Goal: Transaction & Acquisition: Purchase product/service

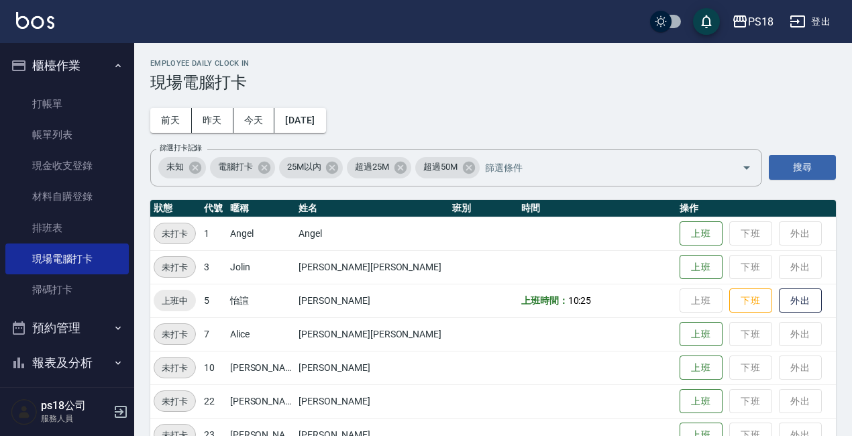
scroll to position [300, 0]
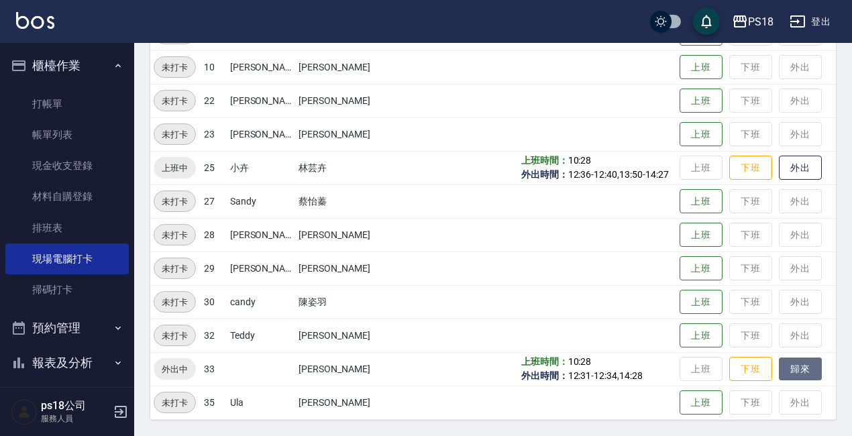
click at [779, 369] on button "歸來" at bounding box center [800, 368] width 43 height 23
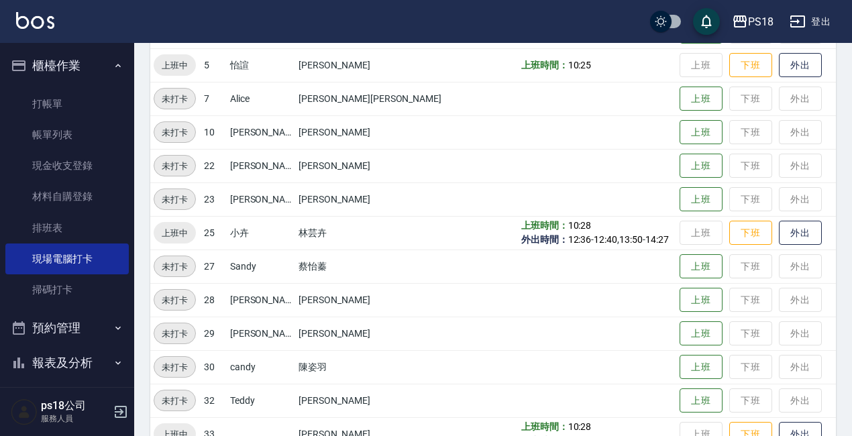
scroll to position [99, 0]
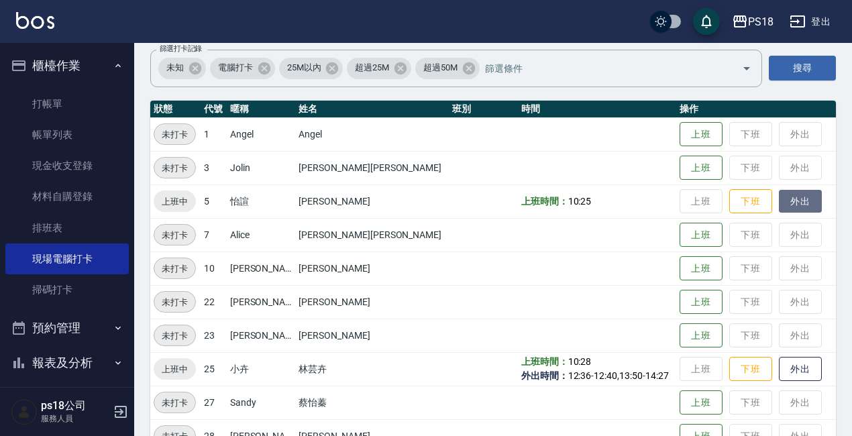
click at [779, 198] on button "外出" at bounding box center [800, 201] width 43 height 23
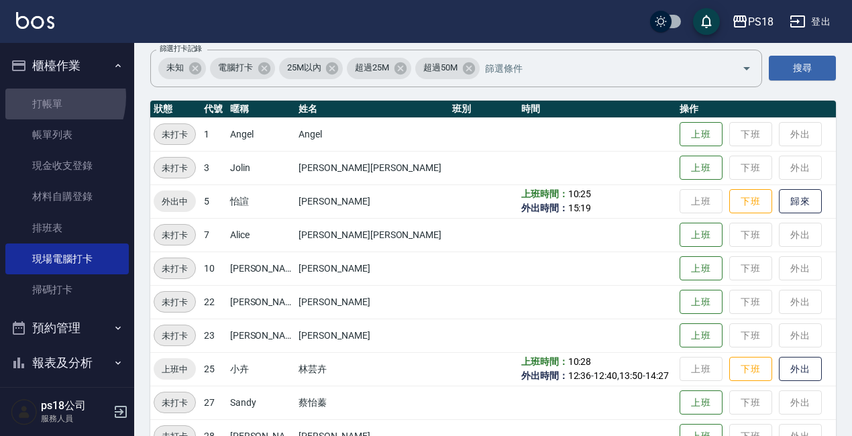
drag, startPoint x: 42, startPoint y: 97, endPoint x: 530, endPoint y: 123, distance: 488.9
click at [43, 97] on link "打帳單" at bounding box center [66, 104] width 123 height 31
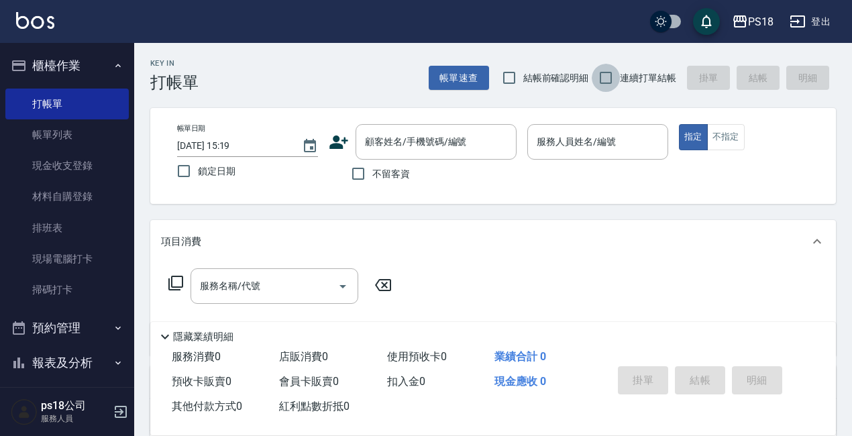
click at [599, 78] on input "連續打單結帳" at bounding box center [605, 78] width 28 height 28
checkbox input "true"
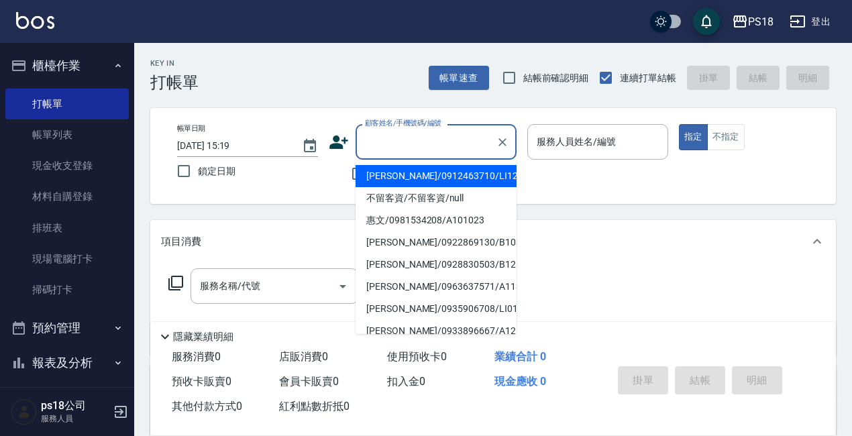
click at [379, 150] on input "顧客姓名/手機號碼/編號" at bounding box center [425, 141] width 129 height 23
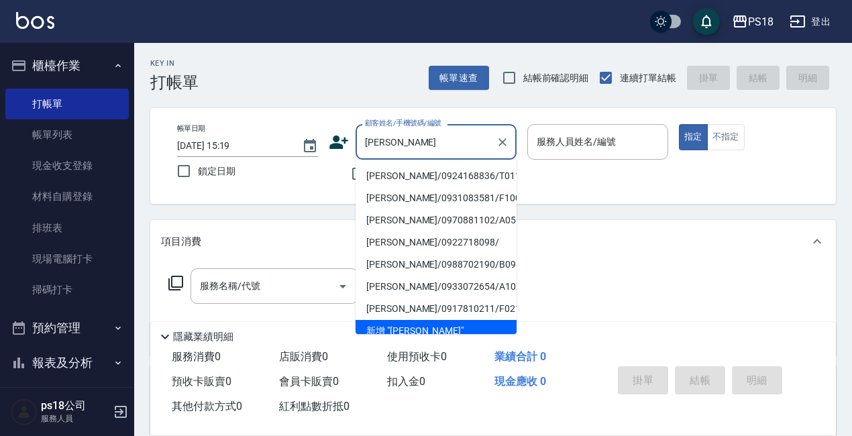
click at [428, 172] on li "[PERSON_NAME]/0924168836/T011623" at bounding box center [435, 176] width 161 height 22
type input "[PERSON_NAME]/0924168836/T011623"
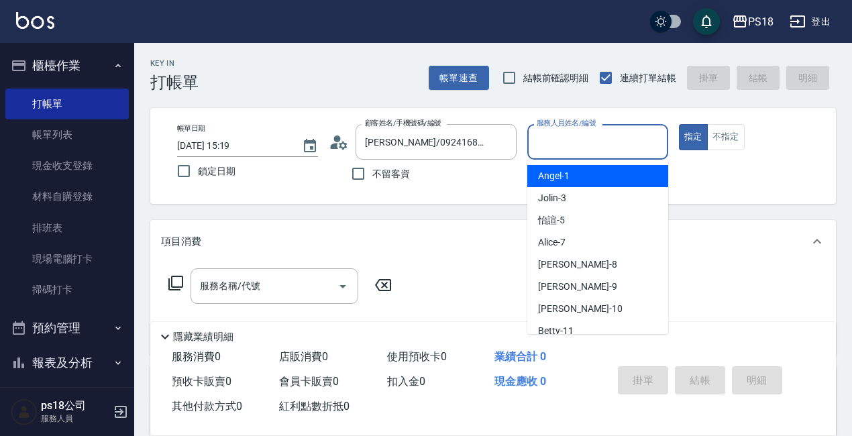
click at [622, 145] on input "服務人員姓名/編號" at bounding box center [597, 141] width 129 height 23
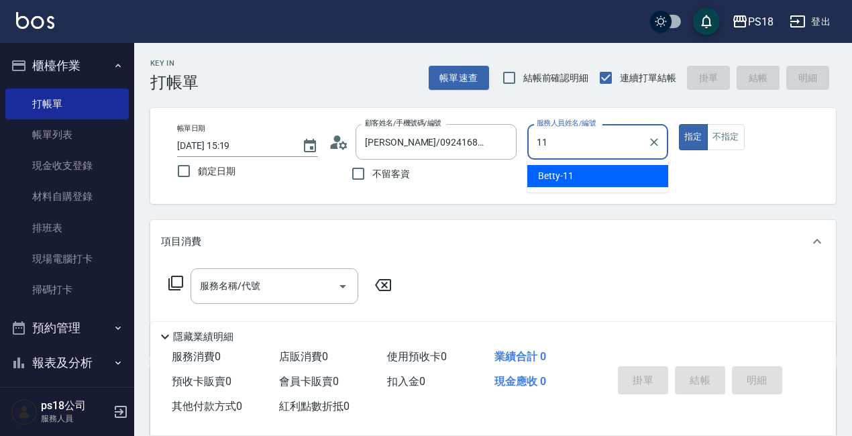
type input "11"
type button "true"
type input "Betty-11"
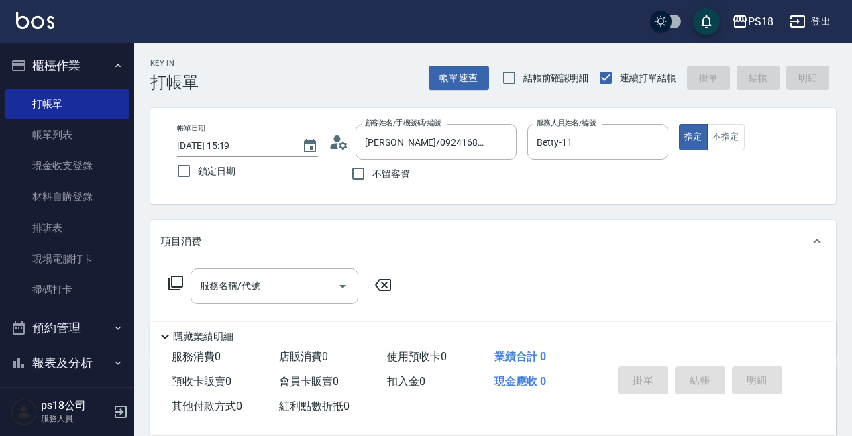
click at [327, 148] on div "帳單日期 [DATE] 15:19 鎖定日期 顧客姓名/手機號碼/編號 [PERSON_NAME]/0924168836/T011623 顧客姓名/手機號碼/…" at bounding box center [492, 156] width 653 height 64
click at [335, 145] on icon at bounding box center [335, 146] width 8 height 6
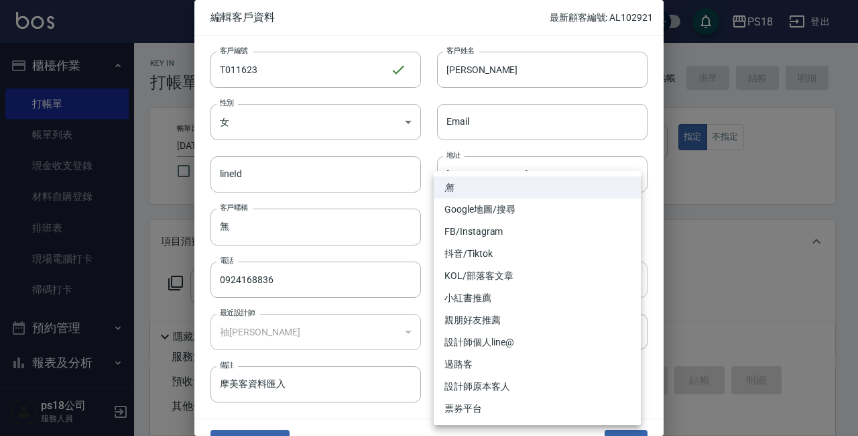
click at [627, 276] on body "PS18 登出 櫃檯作業 打帳單 帳單列表 現金收支登錄 材料自購登錄 排班表 現場電腦打卡 掃碼打卡 預約管理 預約管理 單日預約紀錄 單週預約紀錄 報表及…" at bounding box center [429, 328] width 858 height 656
click at [464, 384] on li "設計師原本客人" at bounding box center [537, 387] width 207 height 22
type input "設計師原本客人"
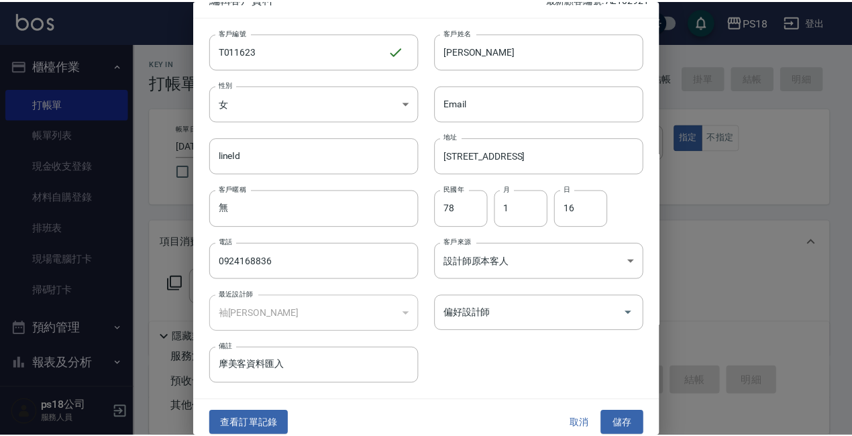
scroll to position [29, 0]
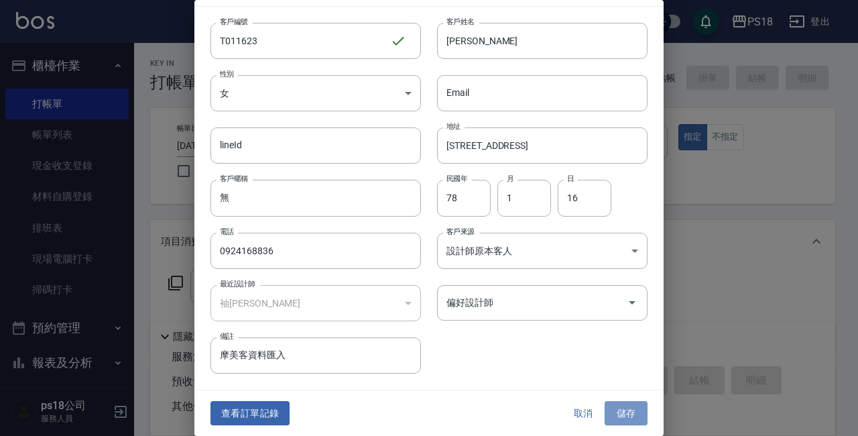
click at [612, 416] on button "儲存" at bounding box center [626, 413] width 43 height 25
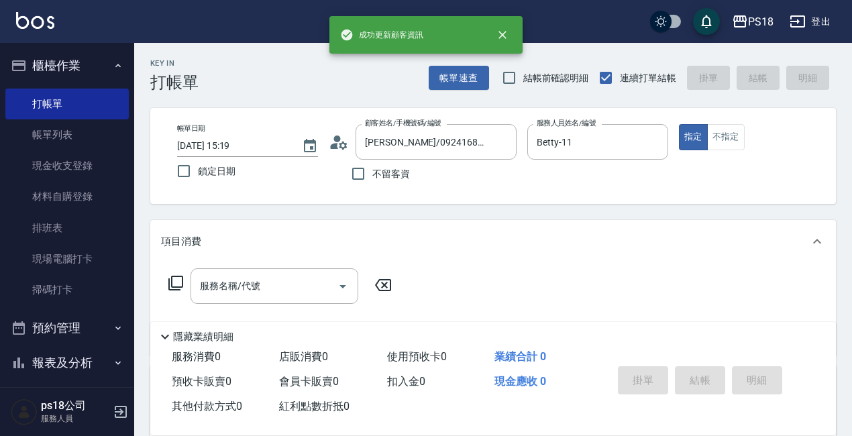
click at [168, 280] on icon at bounding box center [176, 283] width 16 height 16
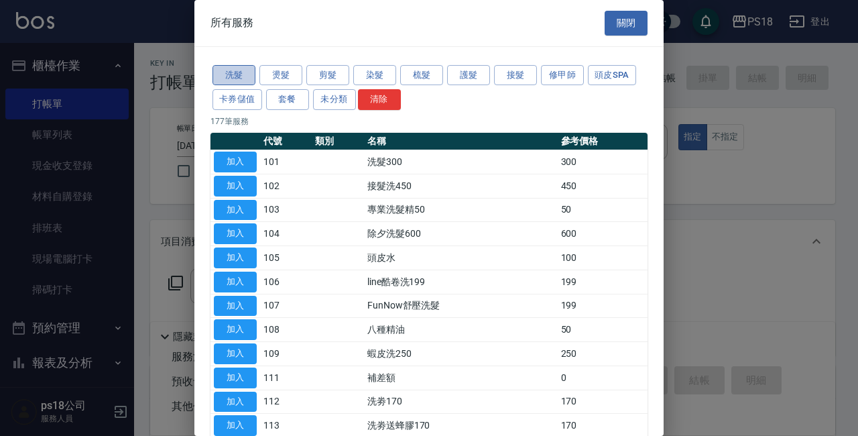
click at [229, 78] on button "洗髮" at bounding box center [234, 75] width 43 height 21
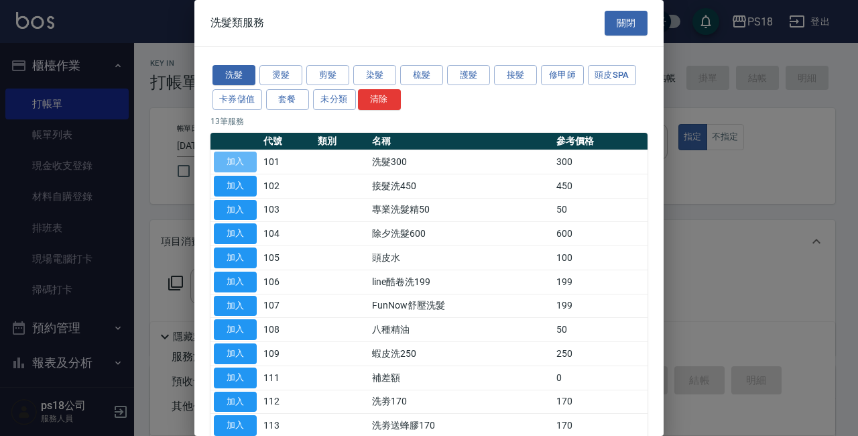
drag, startPoint x: 231, startPoint y: 159, endPoint x: 164, endPoint y: 321, distance: 175.3
click at [229, 159] on button "加入" at bounding box center [235, 162] width 43 height 21
type input "洗髮300(101)"
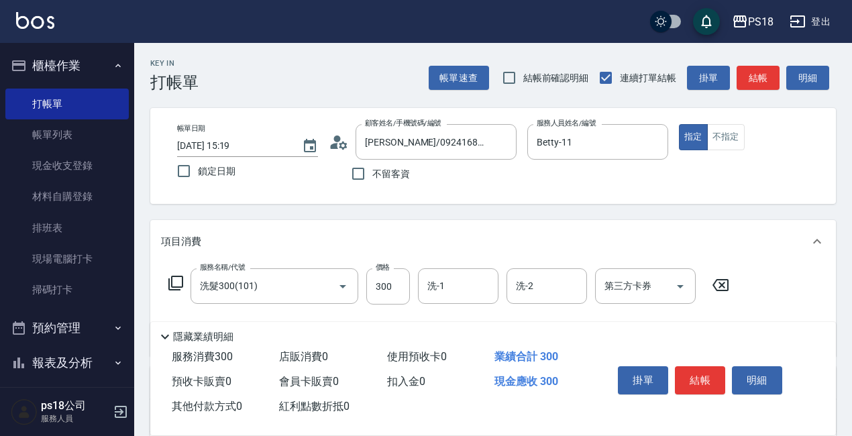
click at [171, 280] on icon at bounding box center [175, 283] width 15 height 15
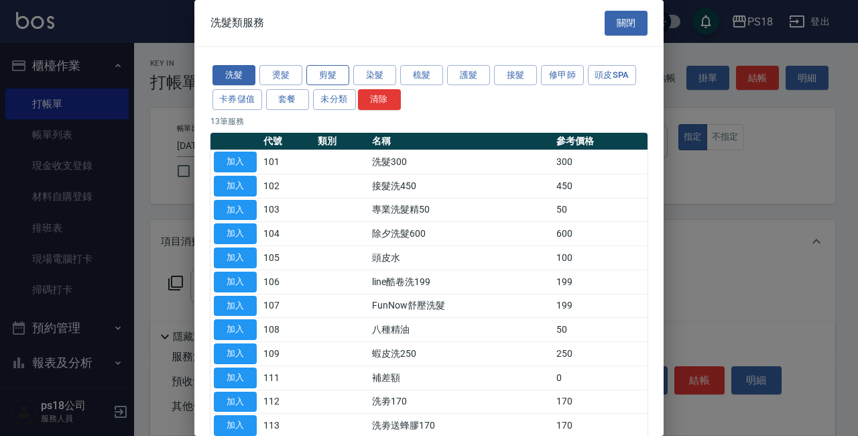
click at [323, 77] on button "剪髮" at bounding box center [327, 75] width 43 height 21
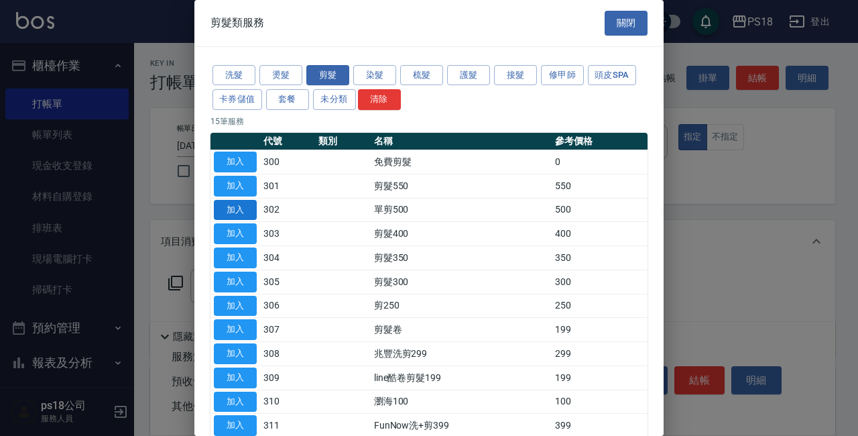
click at [243, 209] on button "加入" at bounding box center [235, 210] width 43 height 21
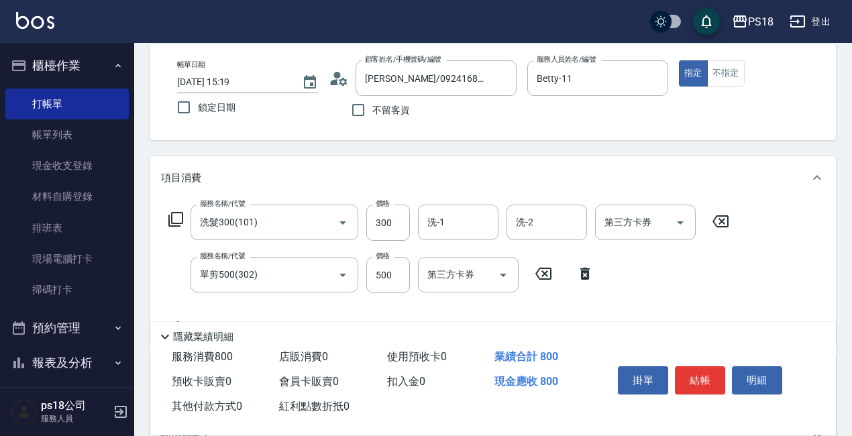
scroll to position [134, 0]
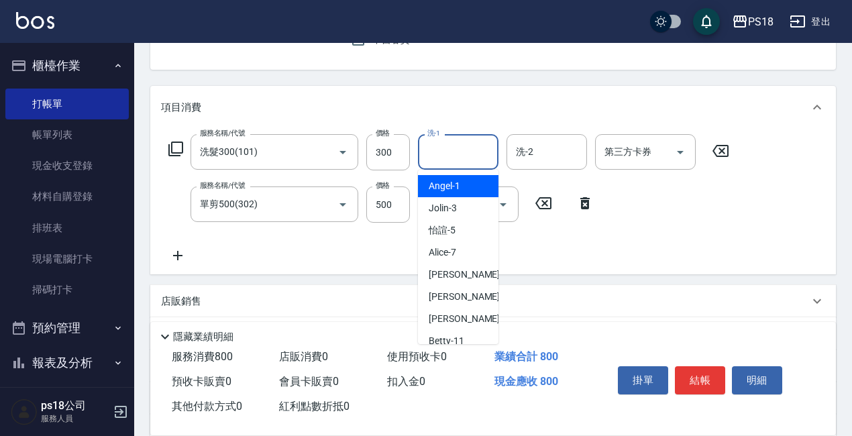
click at [469, 153] on input "洗-1" at bounding box center [458, 151] width 68 height 23
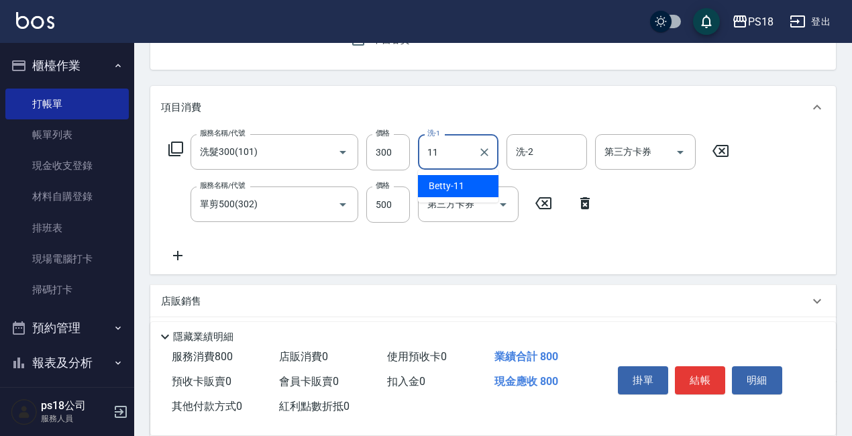
type input "Betty-11"
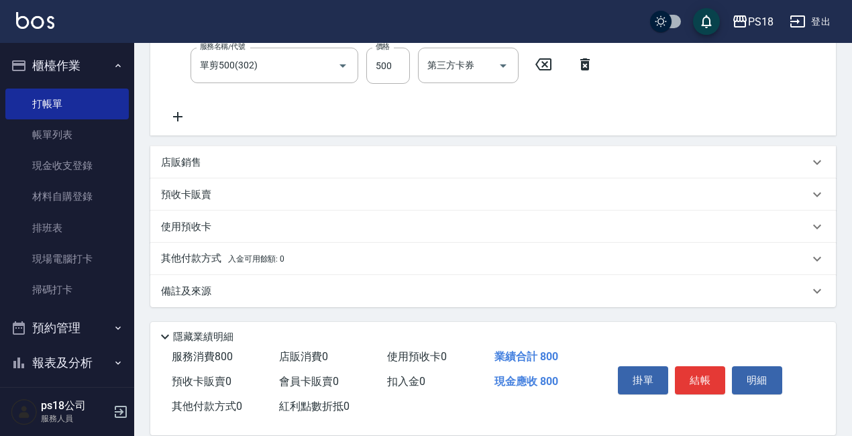
click at [192, 290] on p "備註及來源" at bounding box center [186, 291] width 50 height 14
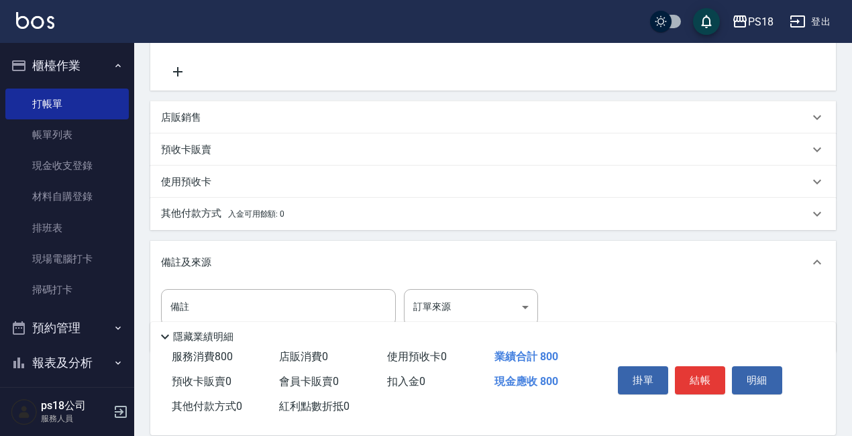
scroll to position [363, 0]
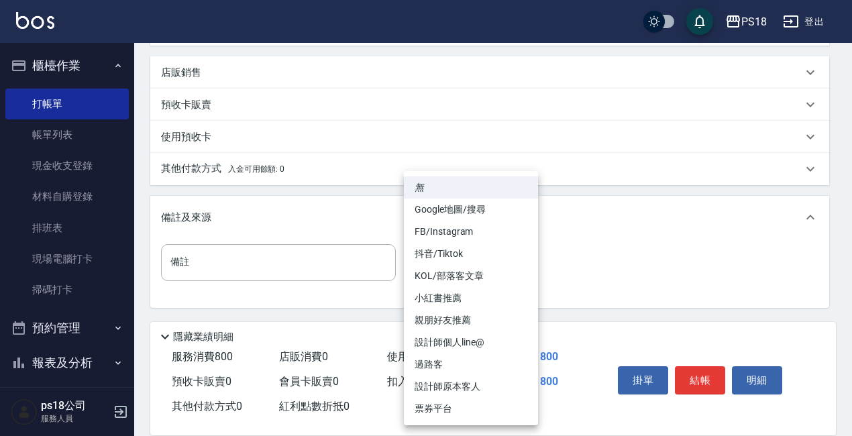
click at [520, 262] on body "PS18 登出 櫃檯作業 打帳單 帳單列表 現金收支登錄 材料自購登錄 排班表 現場電腦打卡 掃碼打卡 預約管理 預約管理 單日預約紀錄 單週預約紀錄 報表及…" at bounding box center [426, 36] width 852 height 799
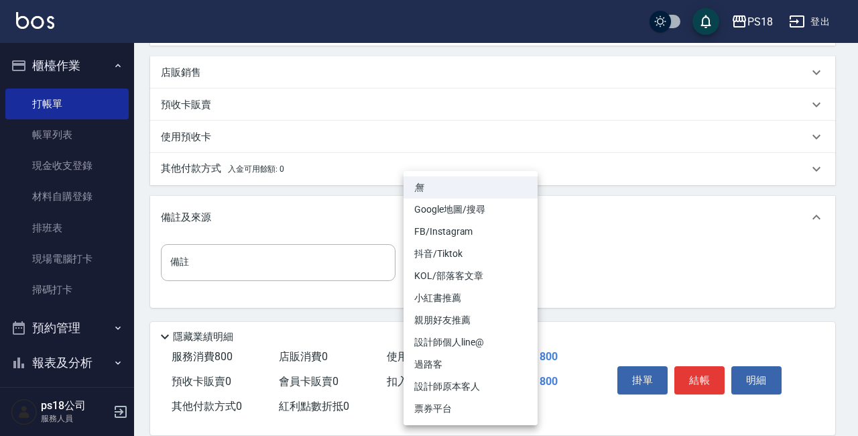
click at [459, 384] on li "設計師原本客人" at bounding box center [471, 387] width 134 height 22
type input "設計師原本客人"
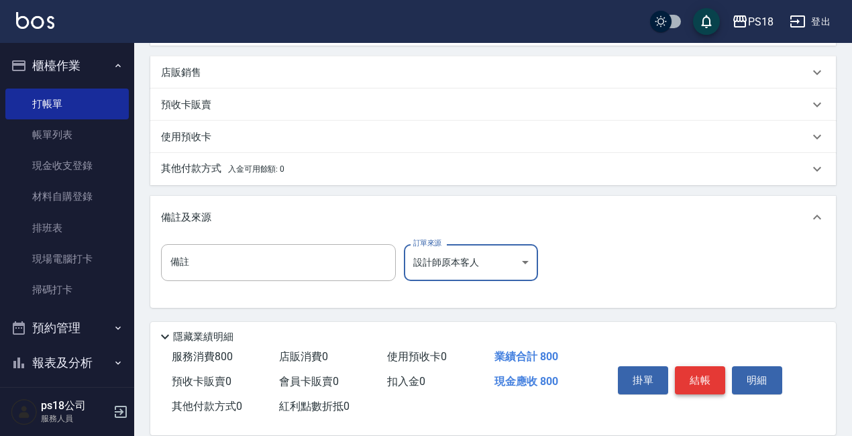
click at [691, 379] on button "結帳" at bounding box center [700, 380] width 50 height 28
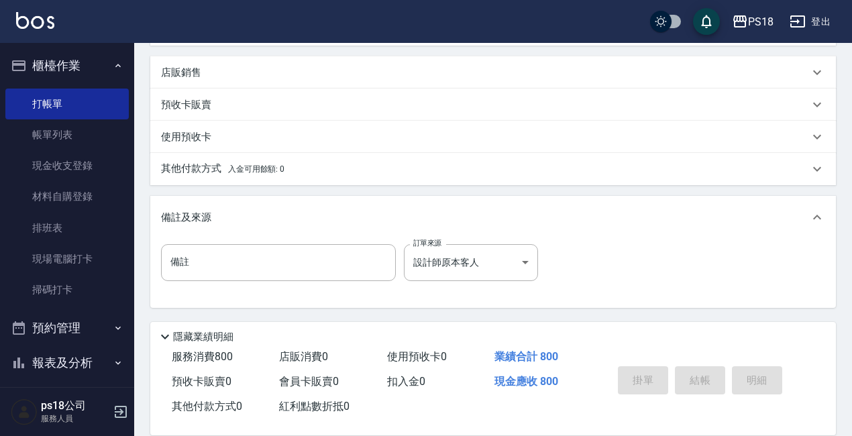
type input "[DATE] 15:20"
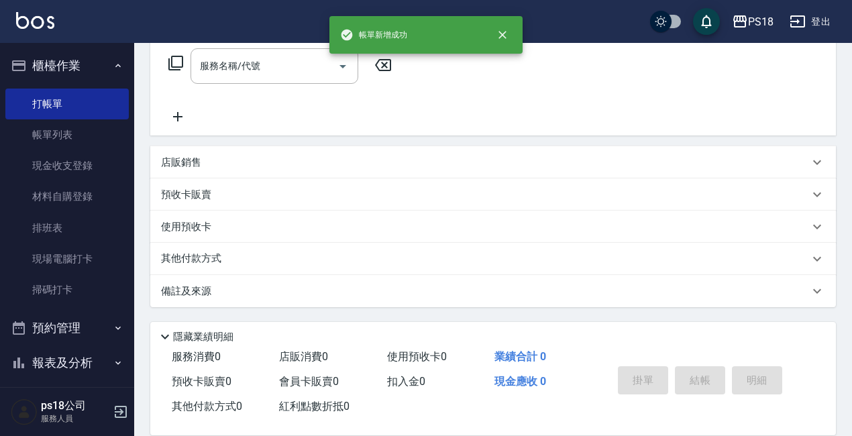
scroll to position [0, 0]
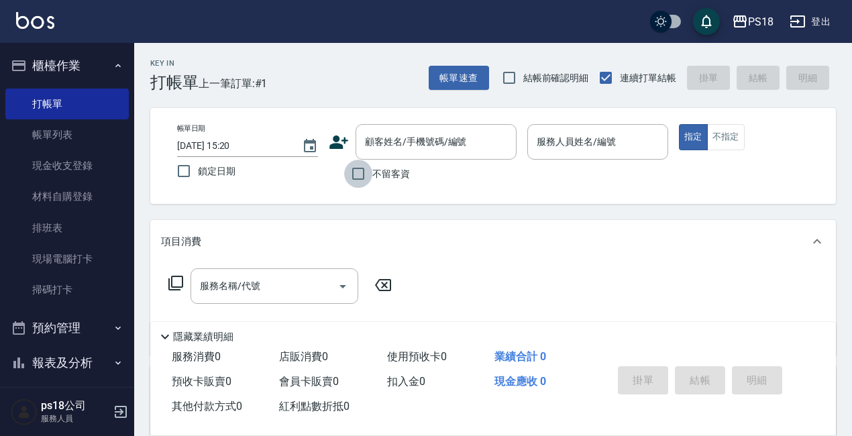
click at [352, 172] on input "不留客資" at bounding box center [358, 174] width 28 height 28
checkbox input "true"
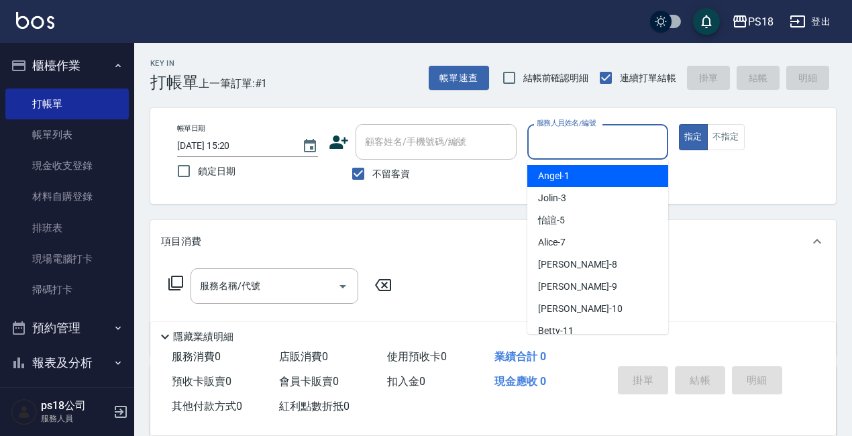
click at [544, 143] on input "服務人員姓名/編號" at bounding box center [597, 141] width 129 height 23
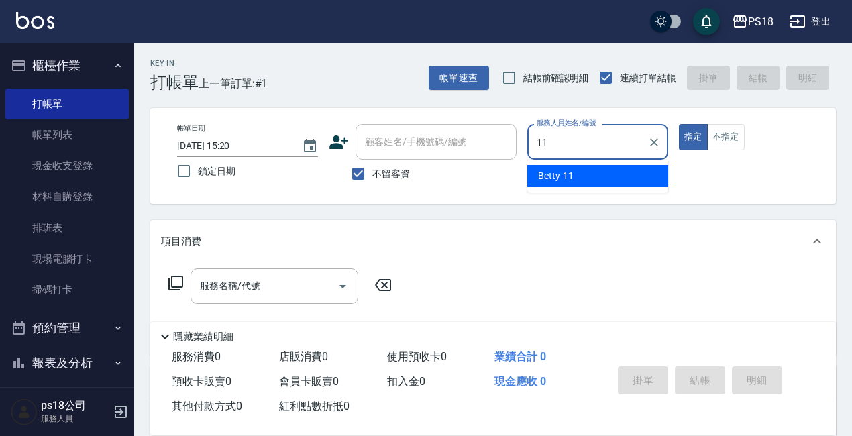
type input "Betty-11"
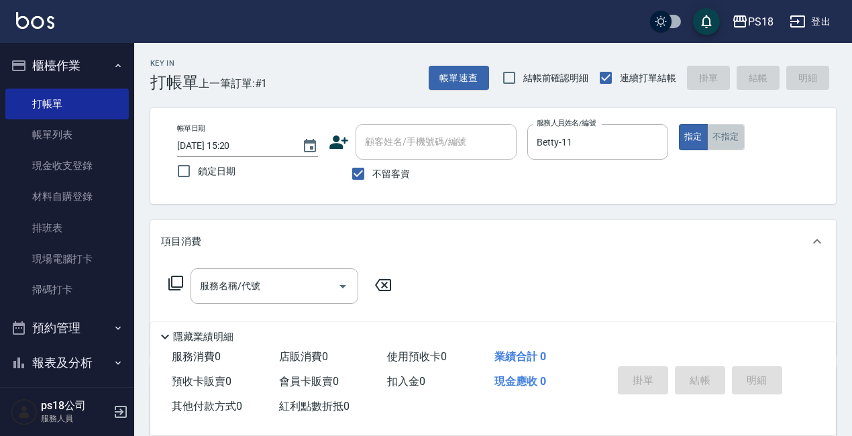
click at [723, 130] on button "不指定" at bounding box center [726, 137] width 38 height 26
click at [177, 281] on icon at bounding box center [176, 283] width 16 height 16
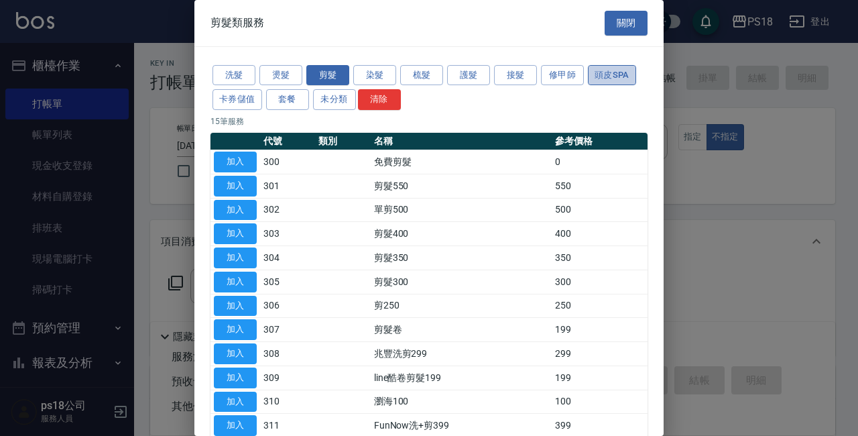
click at [618, 71] on button "頭皮SPA" at bounding box center [612, 75] width 48 height 21
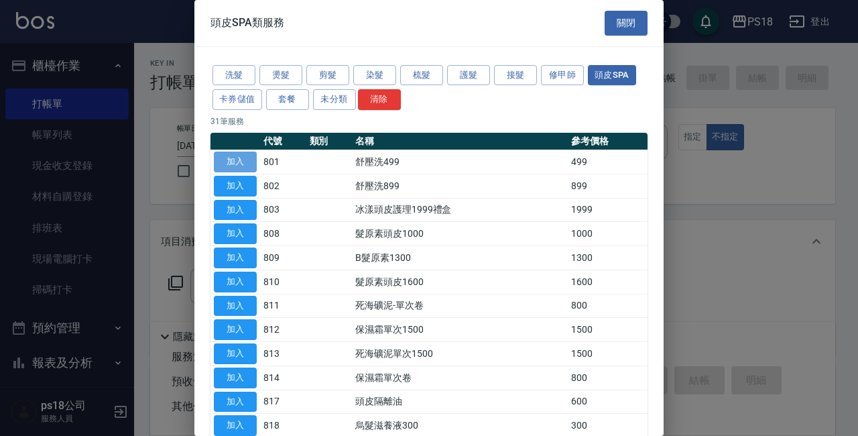
click at [220, 154] on button "加入" at bounding box center [235, 162] width 43 height 21
type input "舒壓洗499(801)"
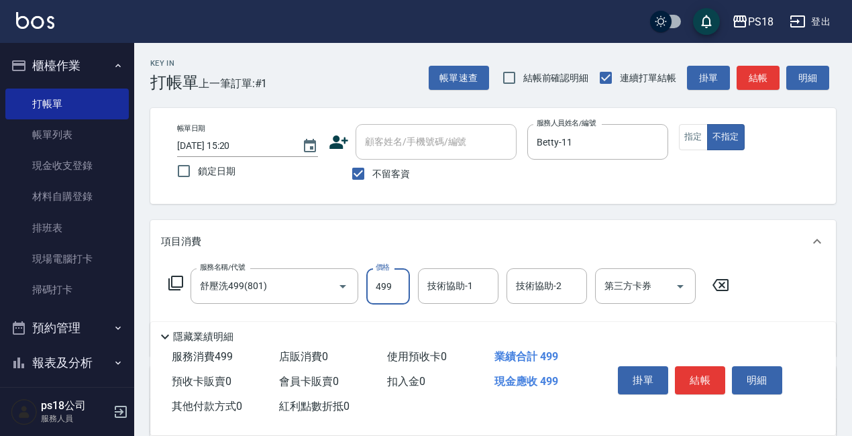
click at [402, 290] on input "499" at bounding box center [388, 286] width 44 height 36
type input "699"
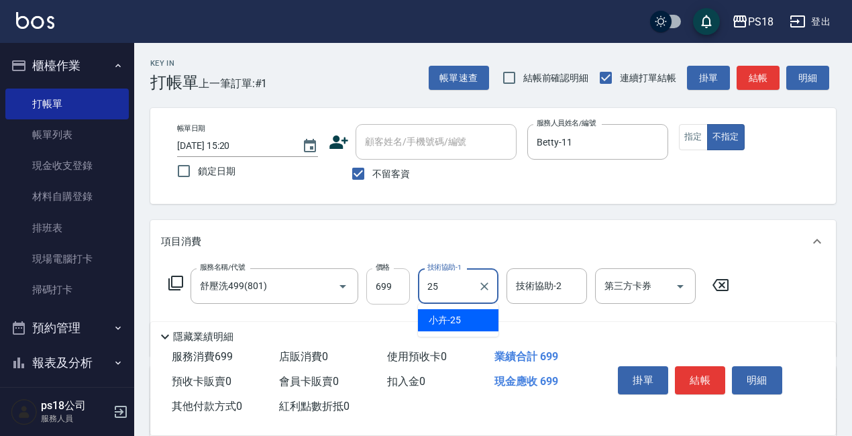
type input "小卉-25"
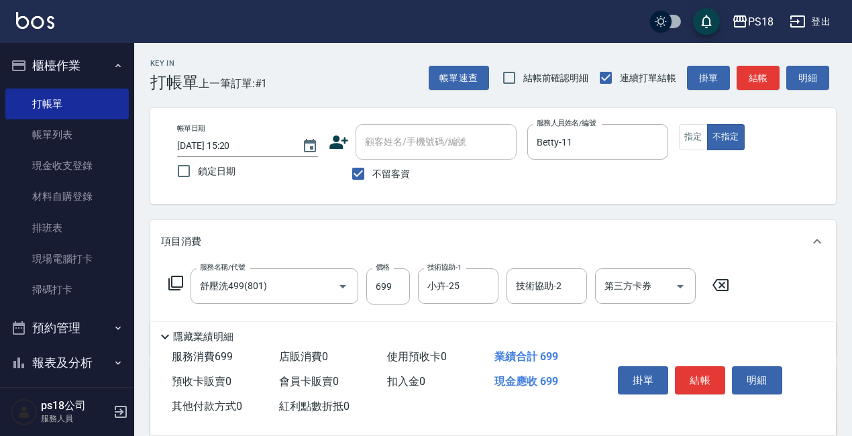
click at [176, 285] on icon at bounding box center [176, 283] width 16 height 16
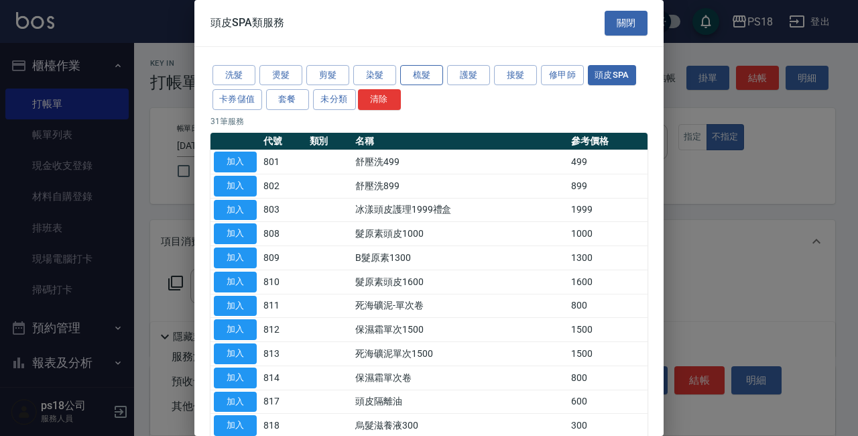
click at [431, 74] on button "梳髮" at bounding box center [421, 75] width 43 height 21
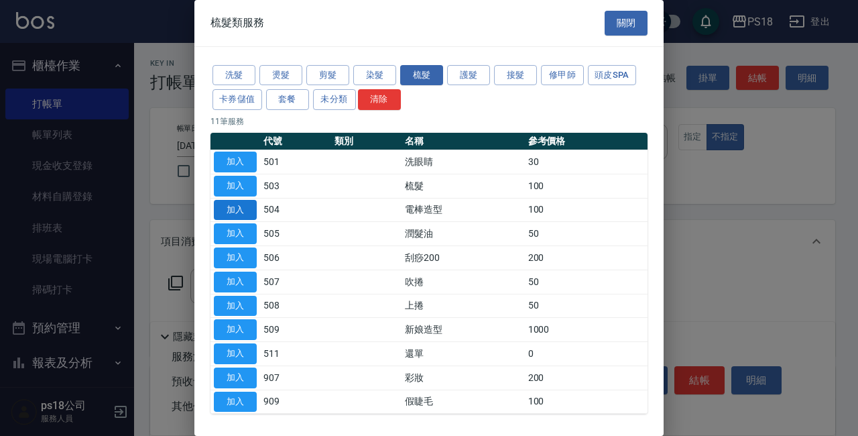
click at [241, 203] on button "加入" at bounding box center [235, 210] width 43 height 21
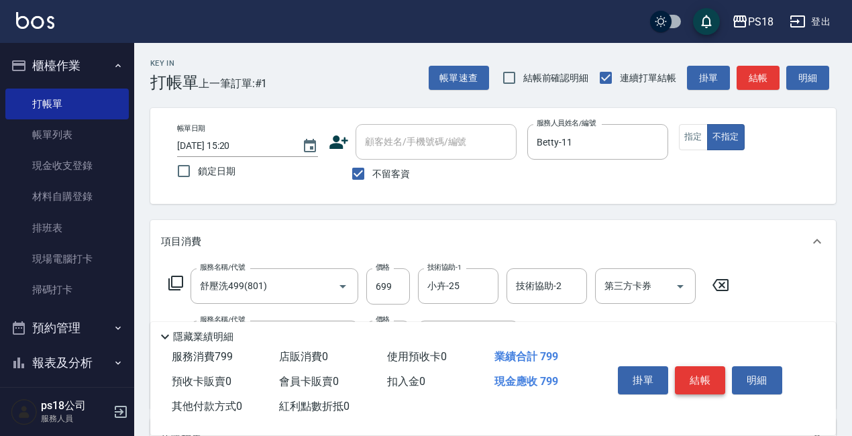
click at [707, 381] on button "結帳" at bounding box center [700, 380] width 50 height 28
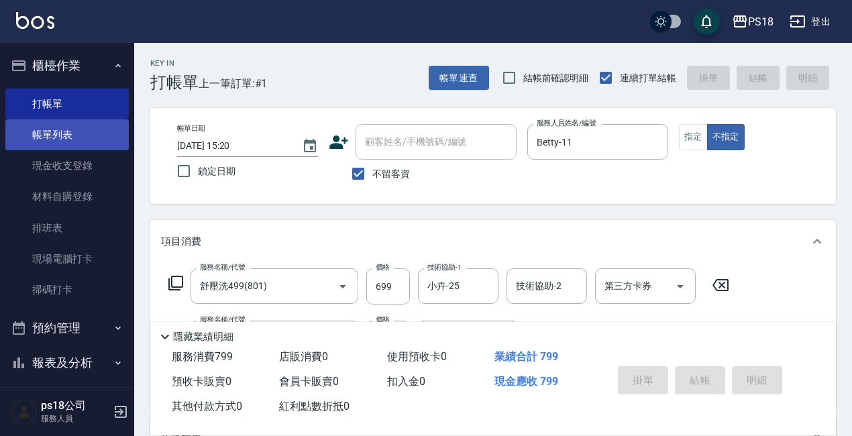
type input "[DATE] 15:21"
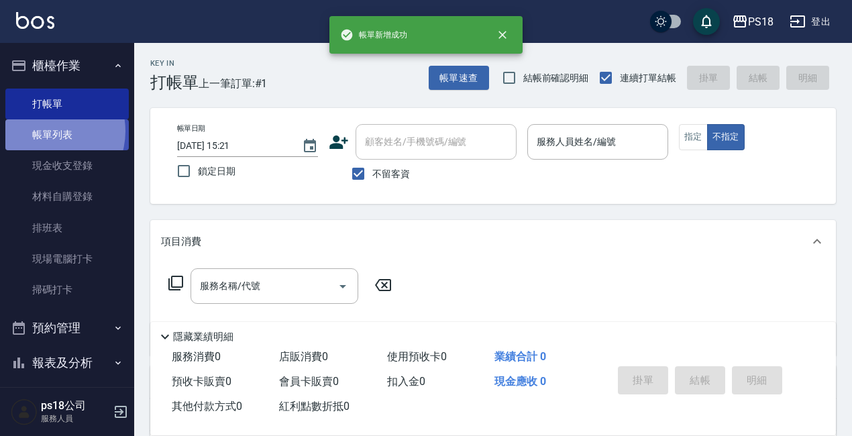
click at [45, 131] on link "帳單列表" at bounding box center [66, 134] width 123 height 31
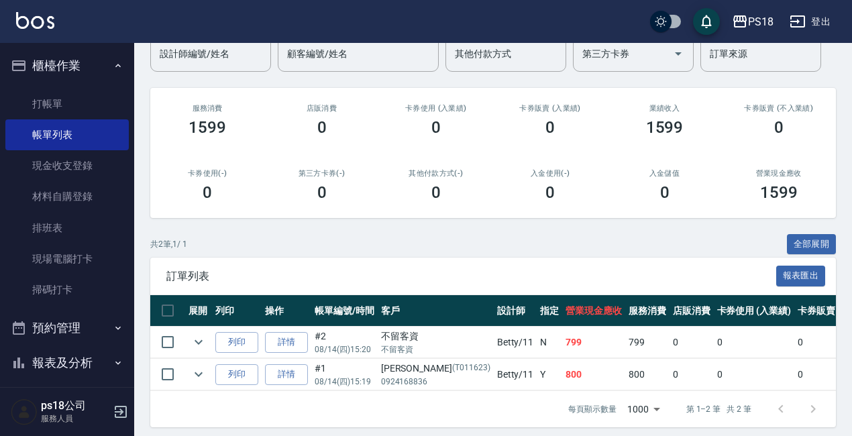
scroll to position [134, 0]
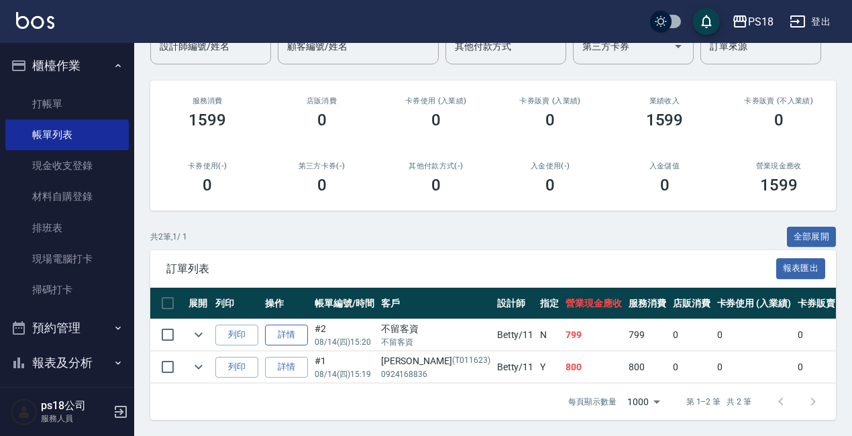
click at [285, 327] on link "詳情" at bounding box center [286, 335] width 43 height 21
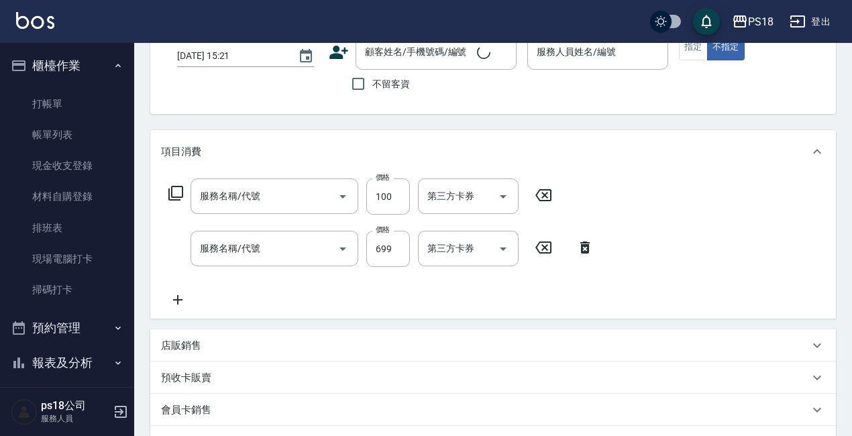
type input "[DATE] 15:20"
checkbox input "true"
type input "Betty-11"
type input "電棒造型(504)"
type input "舒壓洗499(801)"
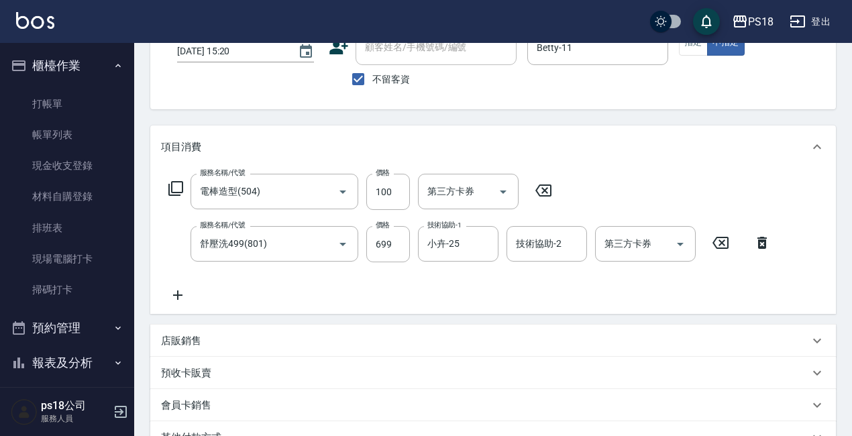
scroll to position [289, 0]
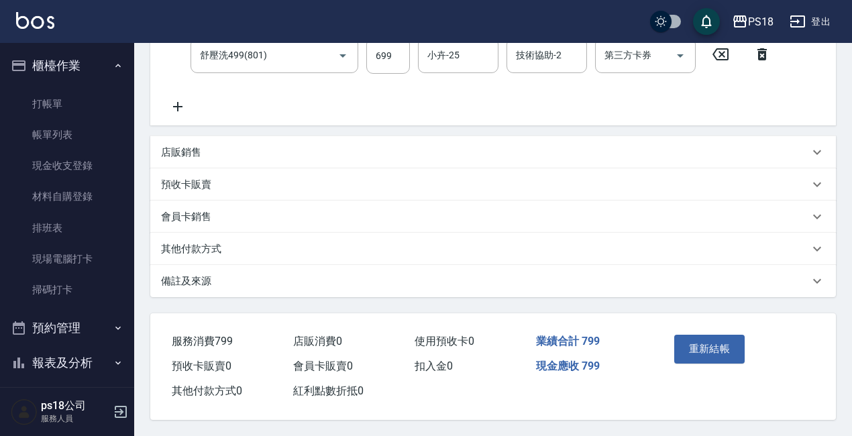
click at [198, 278] on p "備註及來源" at bounding box center [186, 281] width 50 height 14
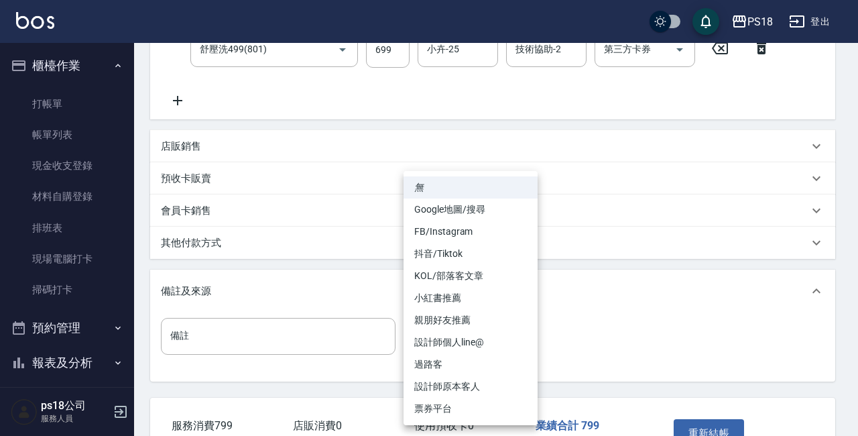
click at [524, 336] on body "PS18 登出 櫃檯作業 打帳單 帳單列表 現金收支登錄 材料自購登錄 排班表 現場電腦打卡 掃碼打卡 預約管理 預約管理 單日預約紀錄 單週預約紀錄 報表及…" at bounding box center [429, 115] width 858 height 809
click at [433, 365] on li "過路客" at bounding box center [471, 364] width 134 height 22
type input "過路客"
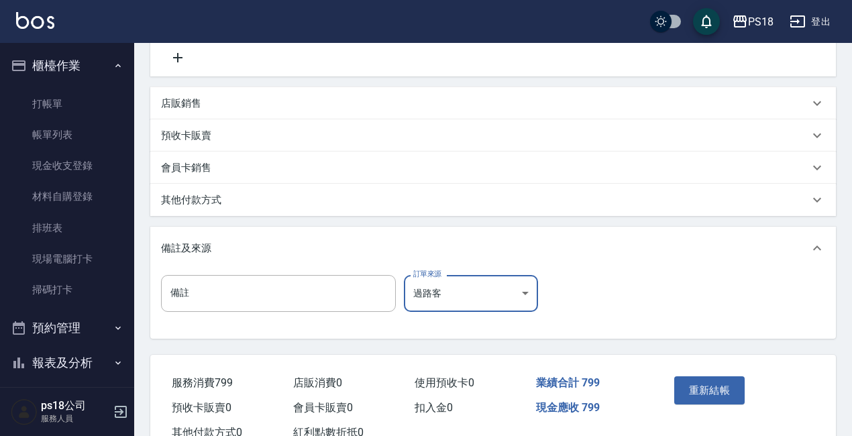
scroll to position [380, 0]
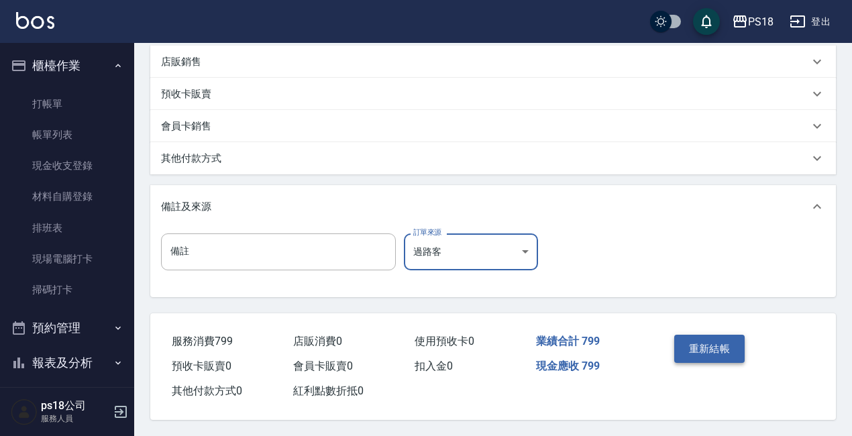
click at [709, 341] on button "重新結帳" at bounding box center [709, 349] width 71 height 28
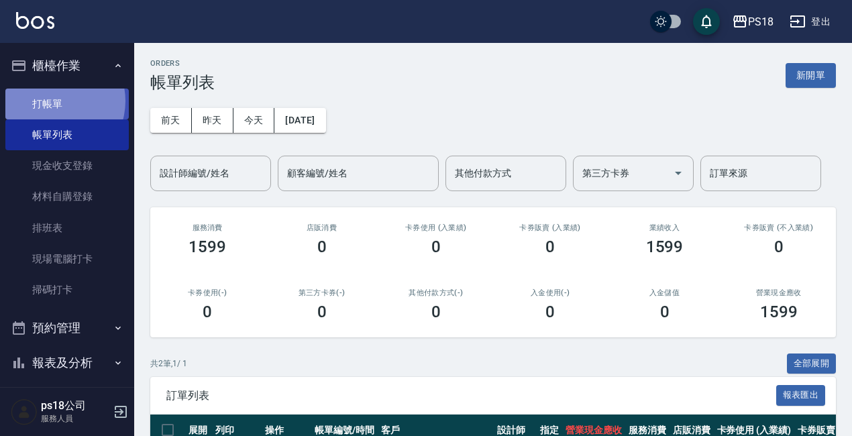
click at [52, 101] on link "打帳單" at bounding box center [66, 104] width 123 height 31
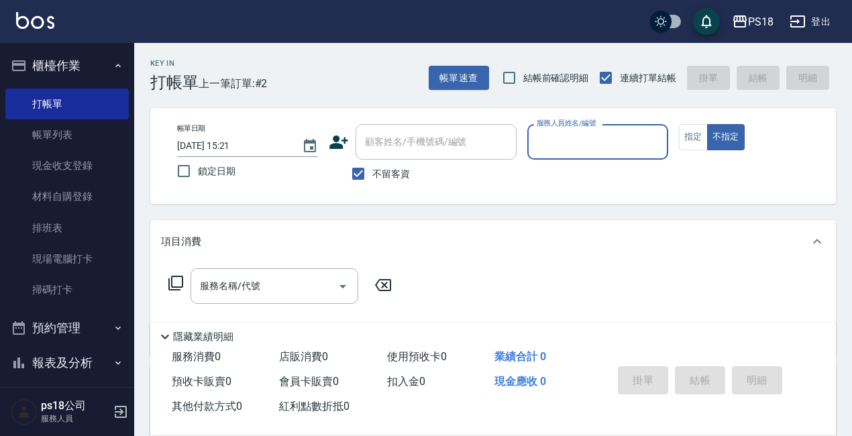
click at [570, 142] on input "服務人員姓名/編號" at bounding box center [597, 141] width 129 height 23
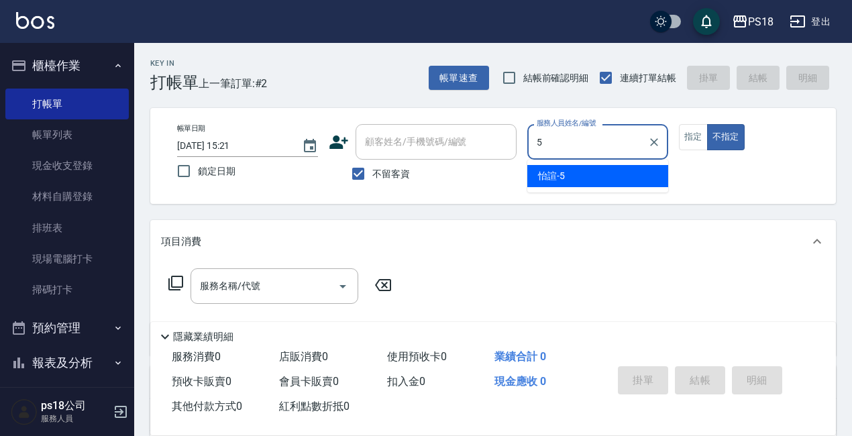
type input "怡諠-5"
type button "false"
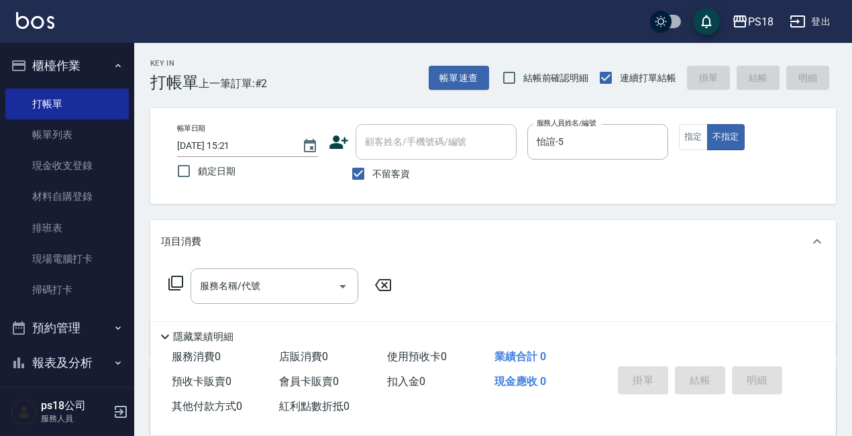
click at [172, 282] on icon at bounding box center [175, 283] width 15 height 15
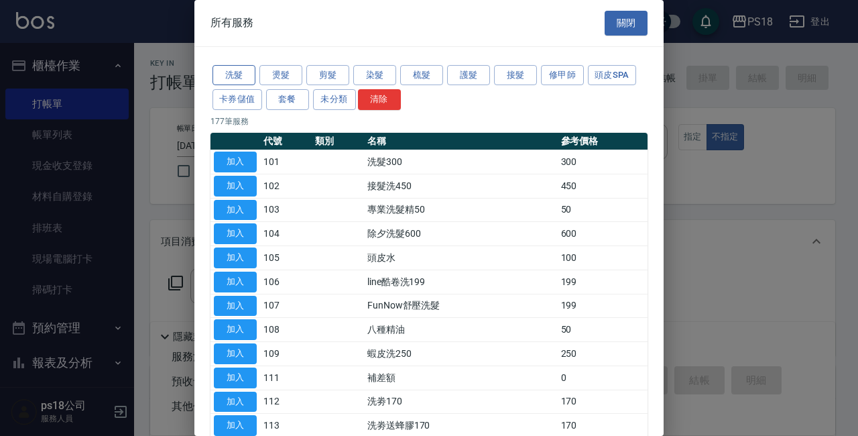
click at [229, 74] on button "洗髮" at bounding box center [234, 75] width 43 height 21
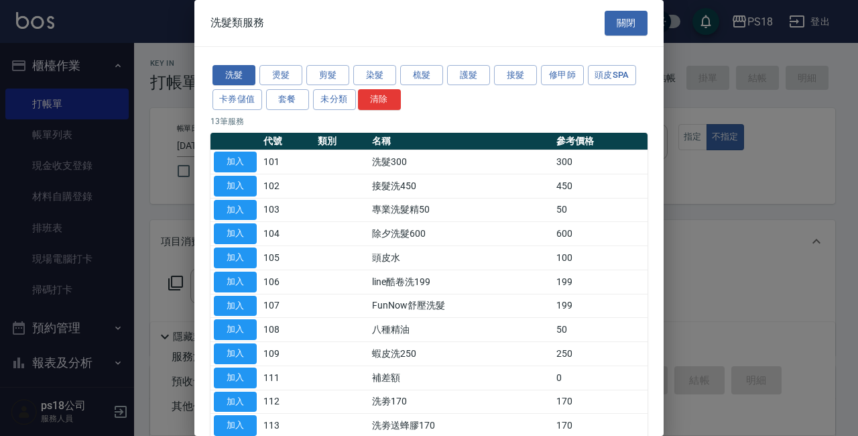
drag, startPoint x: 234, startPoint y: 156, endPoint x: 245, endPoint y: 172, distance: 19.7
click at [233, 156] on button "加入" at bounding box center [235, 162] width 43 height 21
type input "洗髮300(101)"
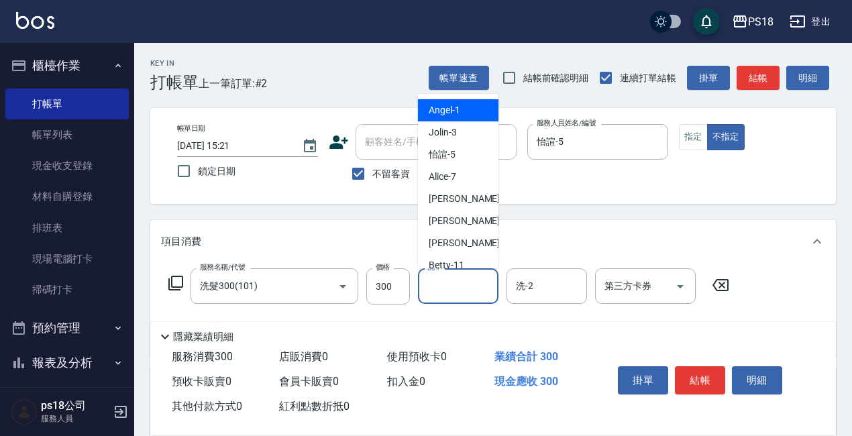
click at [447, 286] on input "洗-1" at bounding box center [458, 285] width 68 height 23
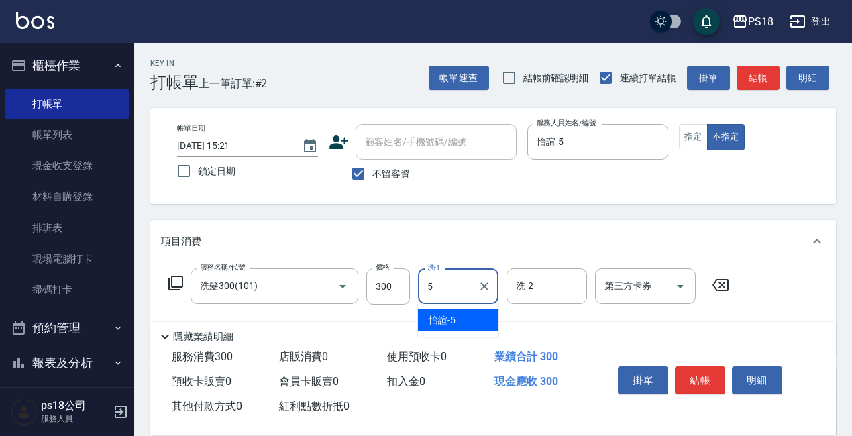
type input "怡諠-5"
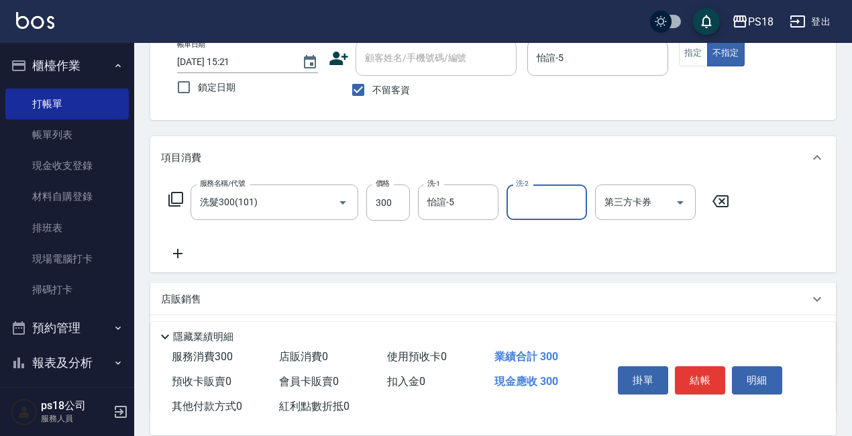
scroll to position [188, 0]
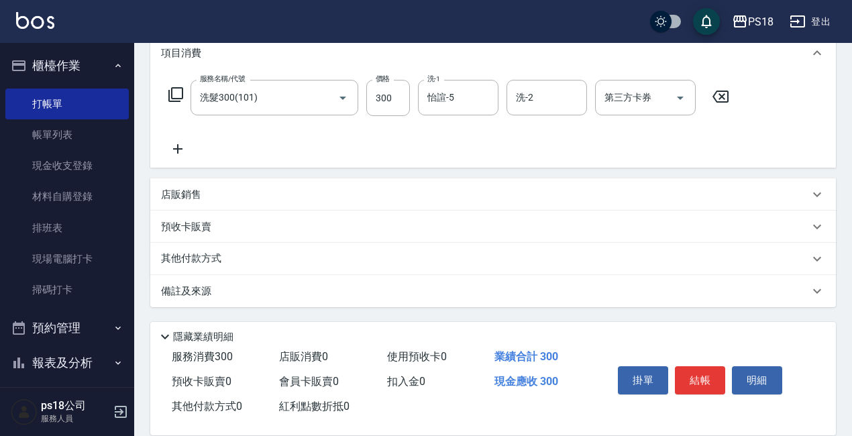
click at [190, 192] on p "店販銷售" at bounding box center [181, 195] width 40 height 14
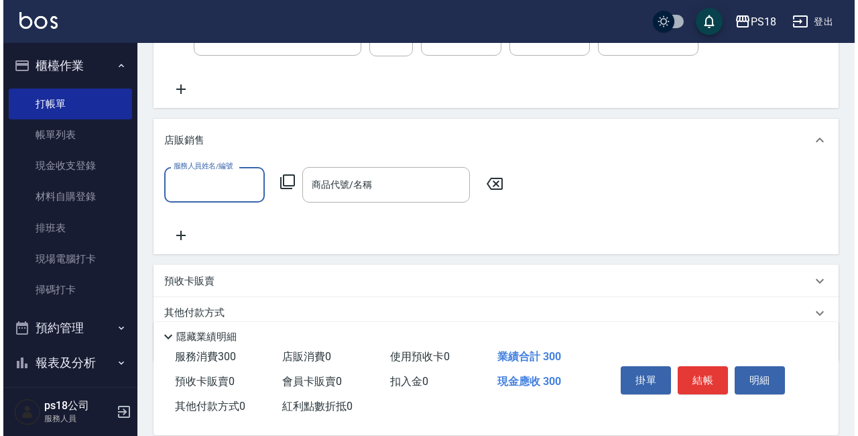
scroll to position [302, 0]
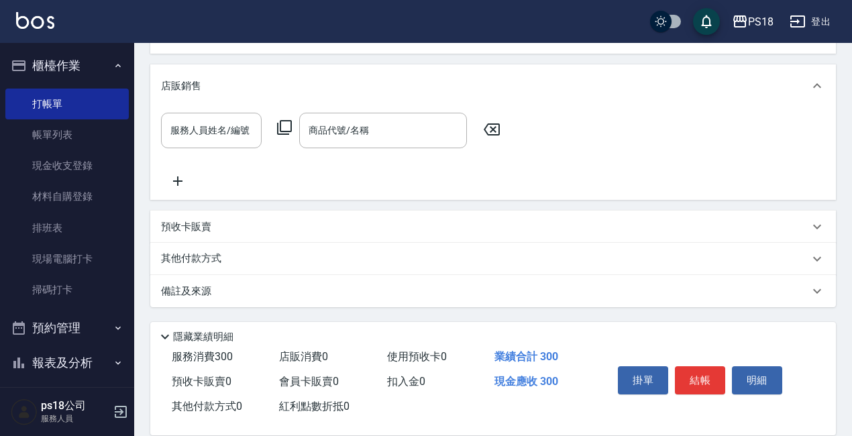
click at [283, 129] on icon at bounding box center [284, 127] width 16 height 16
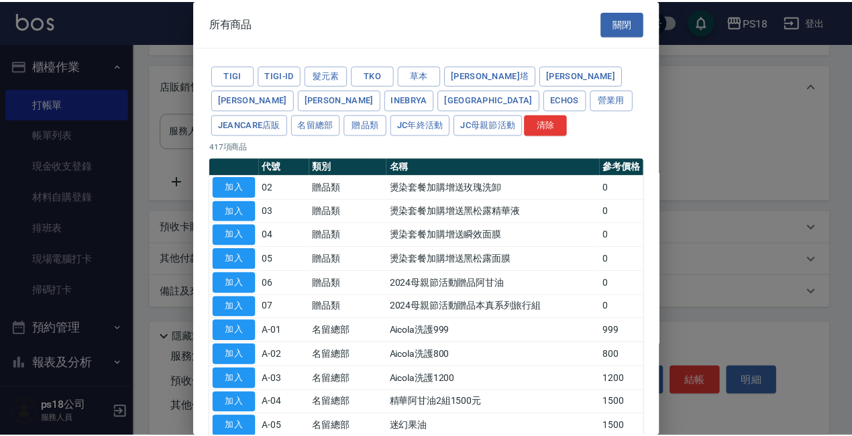
scroll to position [268, 0]
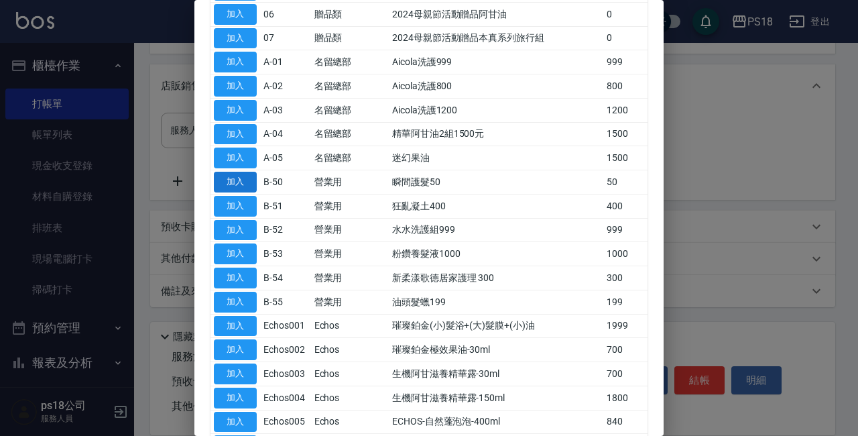
click at [247, 181] on button "加入" at bounding box center [235, 182] width 43 height 21
type input "瞬間護髮50"
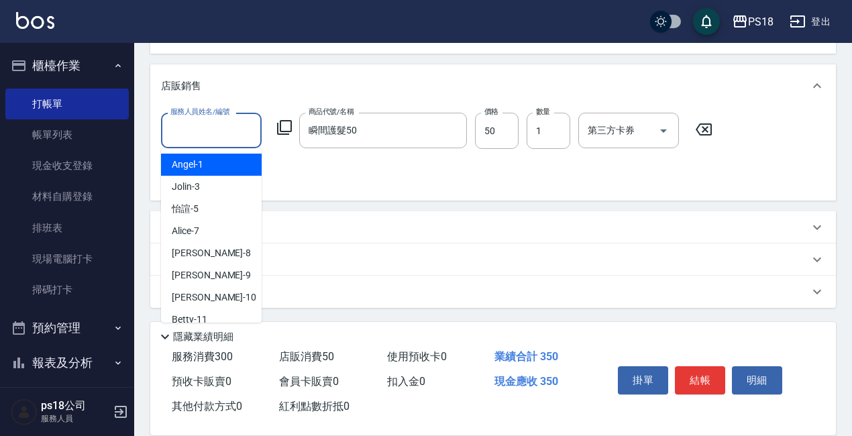
click at [200, 133] on input "服務人員姓名/編號" at bounding box center [211, 130] width 89 height 23
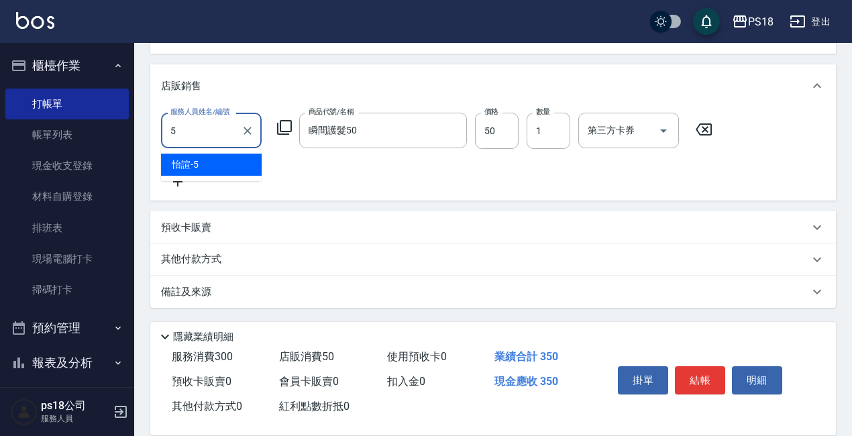
type input "怡諠-5"
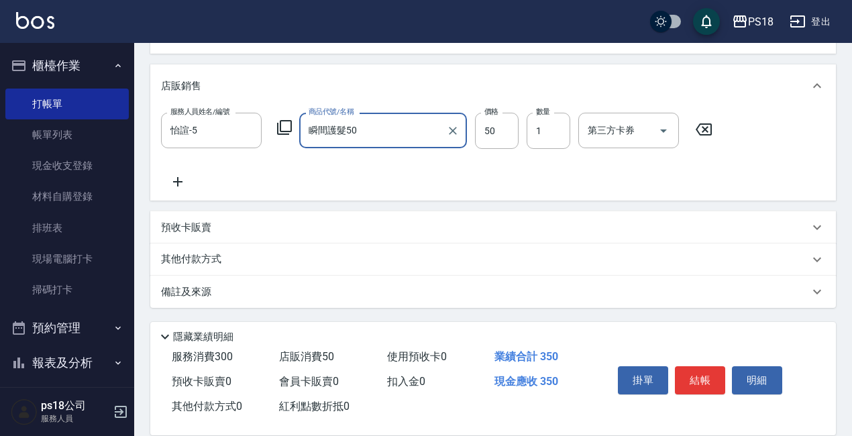
click at [188, 278] on div "備註及來源" at bounding box center [492, 292] width 685 height 32
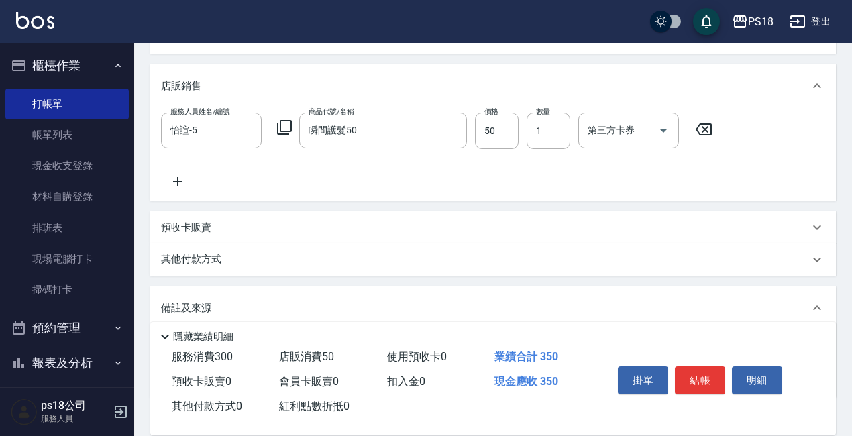
click at [195, 303] on p "備註及來源" at bounding box center [186, 308] width 50 height 14
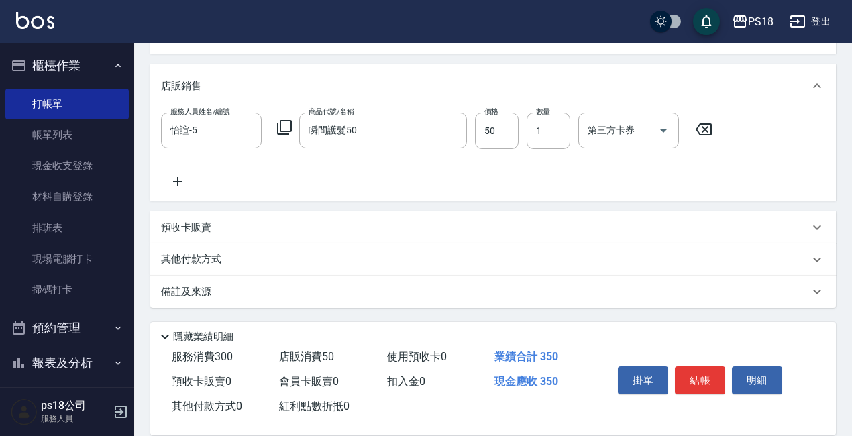
scroll to position [303, 0]
click at [186, 294] on p "備註及來源" at bounding box center [186, 291] width 50 height 14
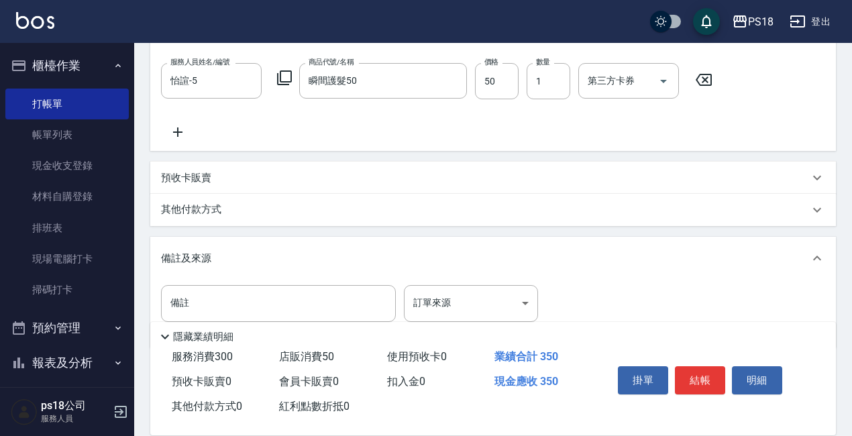
scroll to position [394, 0]
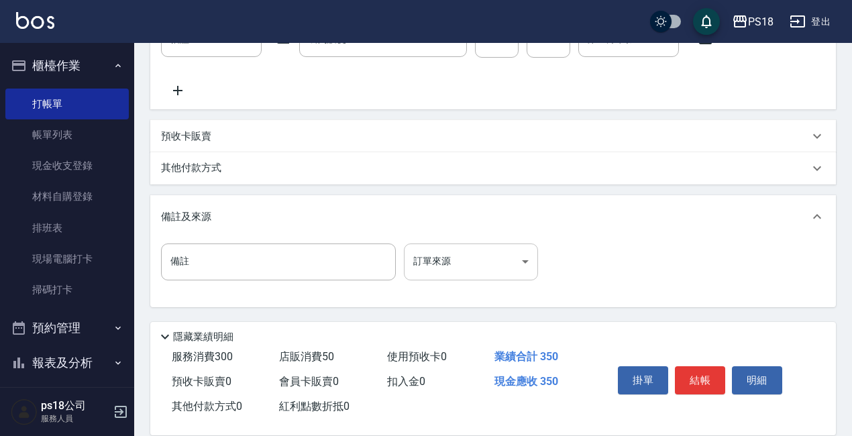
click at [524, 266] on body "PS18 登出 櫃檯作業 打帳單 帳單列表 現金收支登錄 材料自購登錄 排班表 現場電腦打卡 掃碼打卡 預約管理 預約管理 單日預約紀錄 單週預約紀錄 報表及…" at bounding box center [426, 20] width 852 height 829
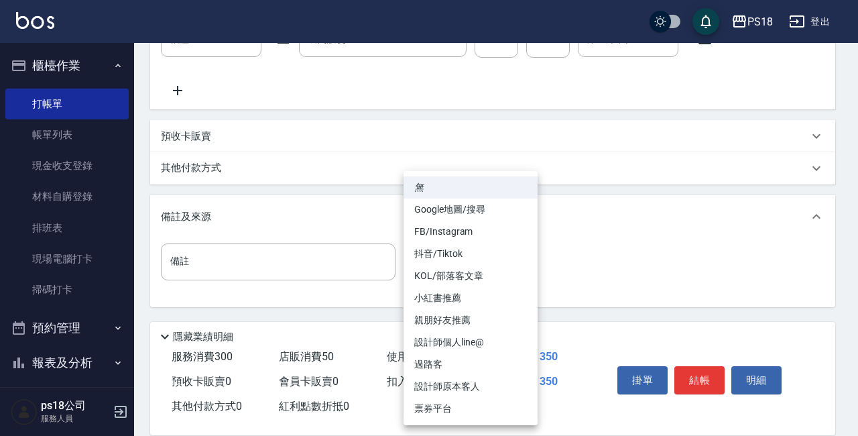
click at [440, 367] on li "過路客" at bounding box center [471, 364] width 134 height 22
type input "過路客"
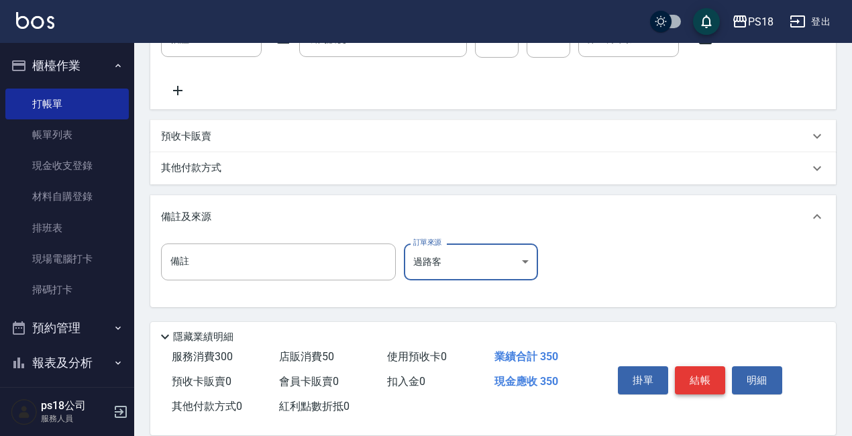
click at [685, 371] on button "結帳" at bounding box center [700, 380] width 50 height 28
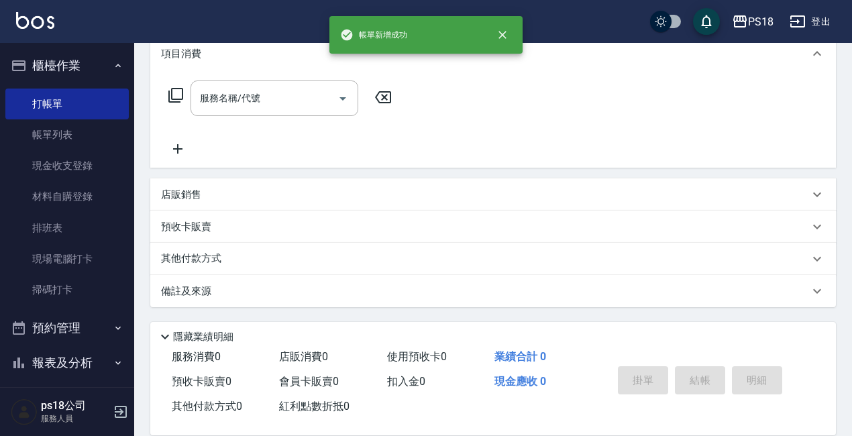
scroll to position [0, 0]
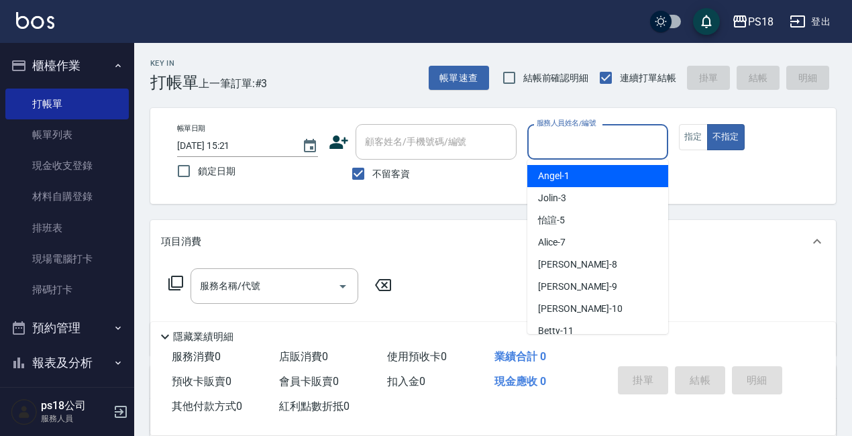
click at [612, 132] on input "服務人員姓名/編號" at bounding box center [597, 141] width 129 height 23
type input "[PERSON_NAME]-1"
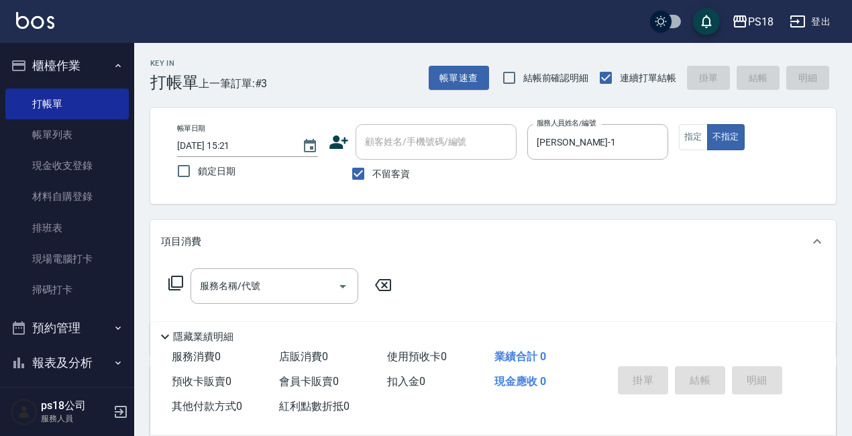
click at [173, 279] on icon at bounding box center [176, 283] width 16 height 16
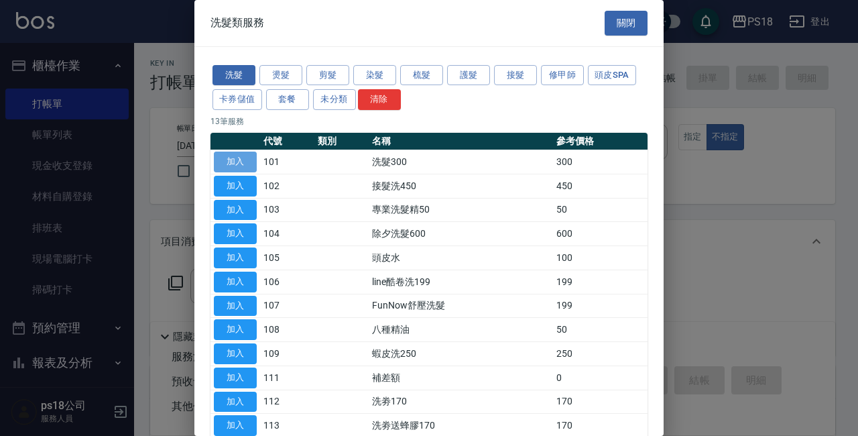
click at [247, 156] on button "加入" at bounding box center [235, 162] width 43 height 21
type input "洗髮300(101)"
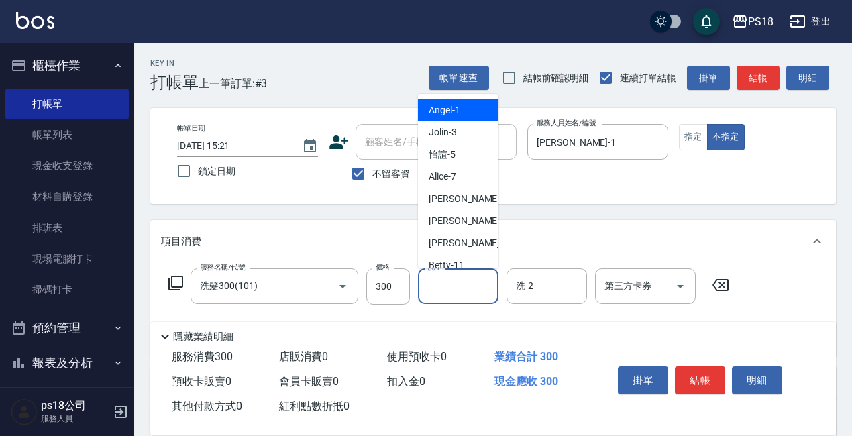
click at [462, 289] on input "洗-1" at bounding box center [458, 285] width 68 height 23
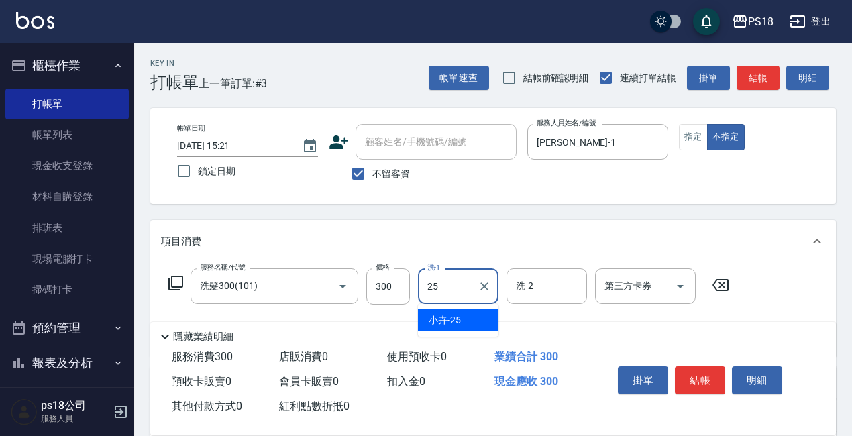
type input "小卉-25"
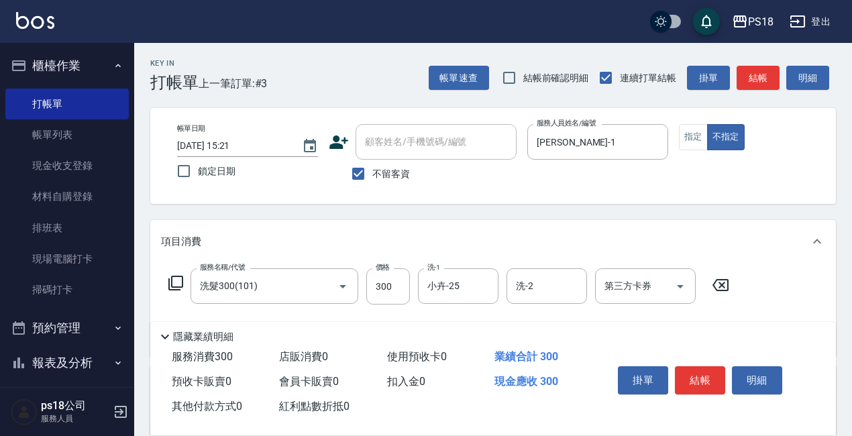
click at [178, 283] on icon at bounding box center [176, 283] width 16 height 16
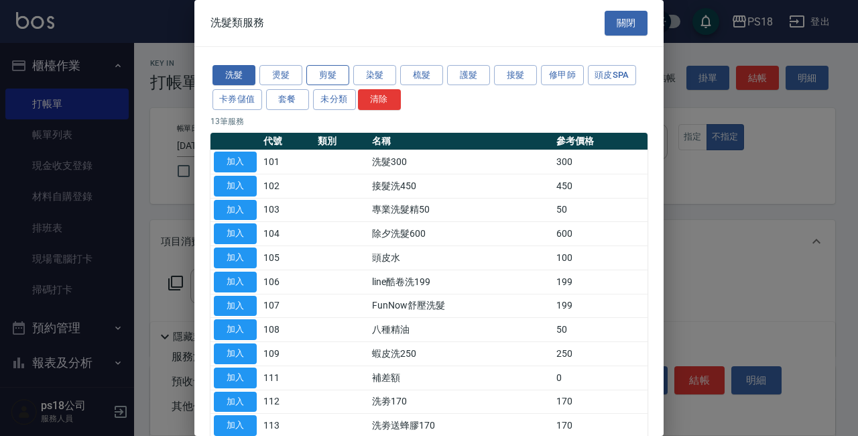
click at [325, 71] on button "剪髮" at bounding box center [327, 75] width 43 height 21
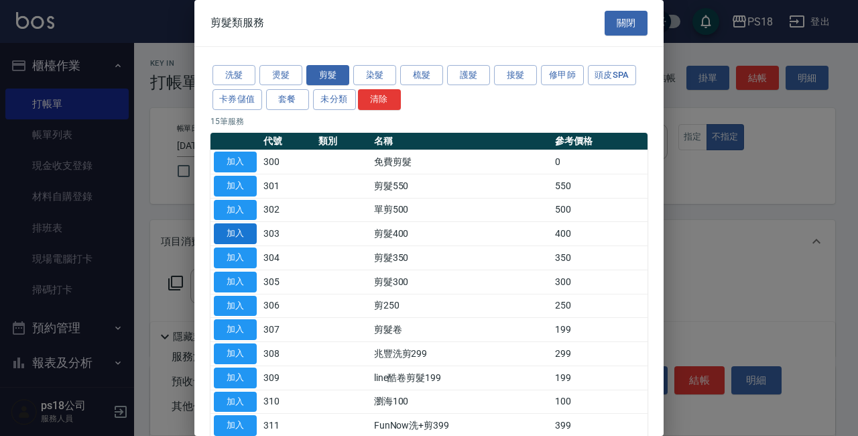
drag, startPoint x: 244, startPoint y: 258, endPoint x: 225, endPoint y: 233, distance: 31.7
click at [243, 258] on button "加入" at bounding box center [235, 257] width 43 height 21
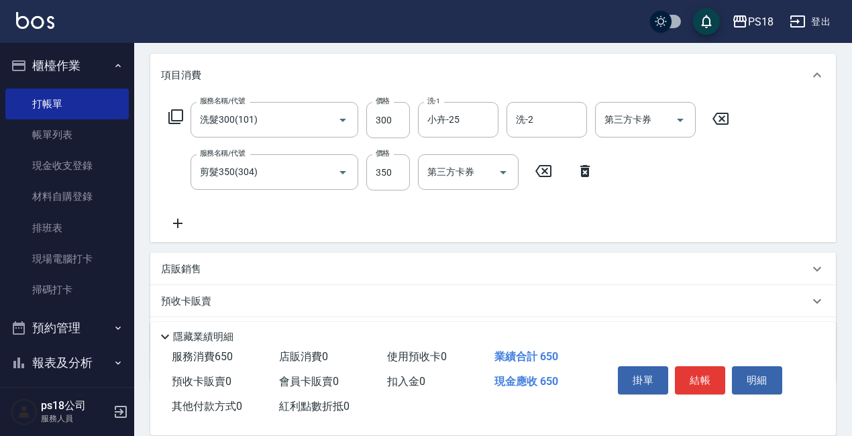
scroll to position [241, 0]
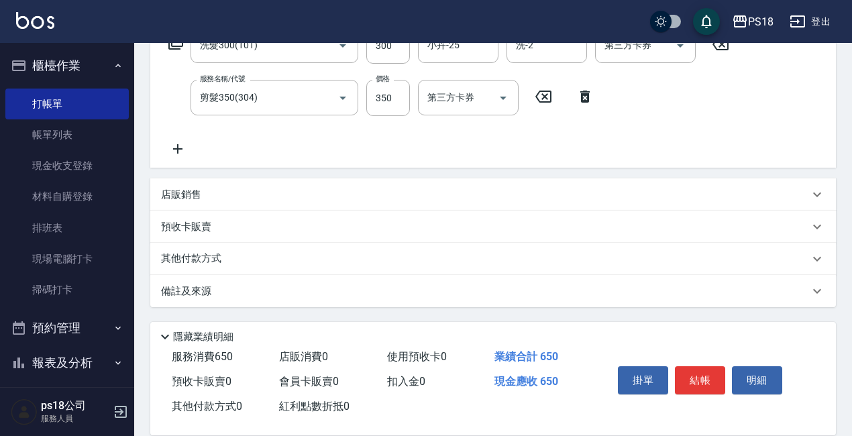
click at [174, 296] on p "備註及來源" at bounding box center [186, 291] width 50 height 14
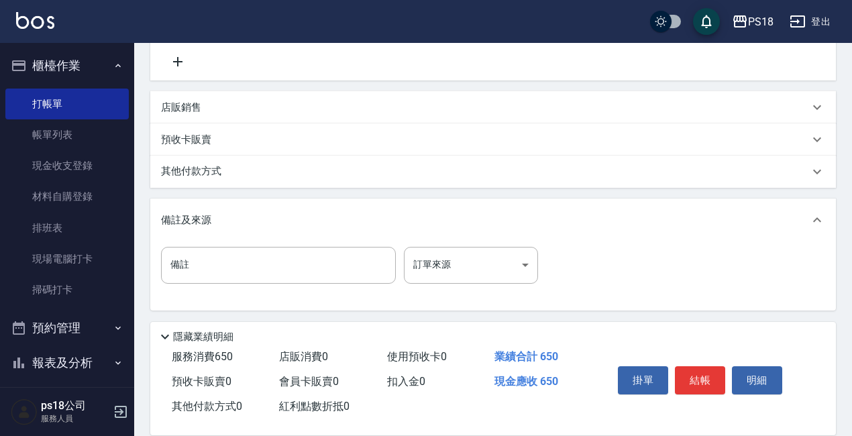
scroll to position [331, 0]
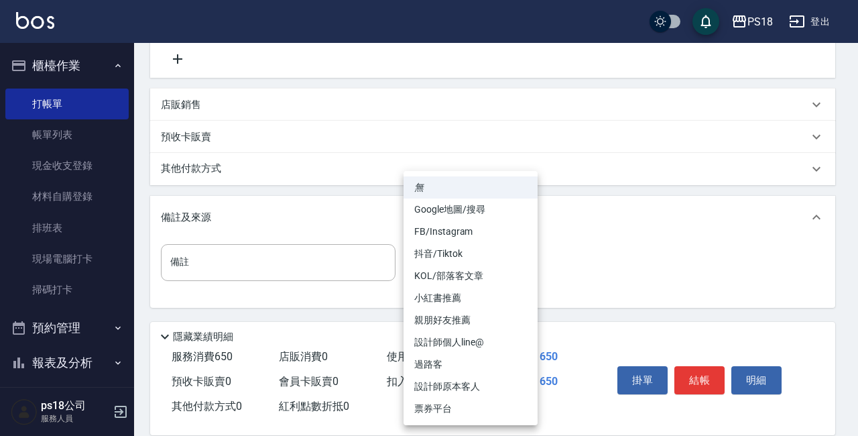
click at [518, 264] on body "PS18 登出 櫃檯作業 打帳單 帳單列表 現金收支登錄 材料自購登錄 排班表 現場電腦打卡 掃碼打卡 預約管理 預約管理 單日預約紀錄 單週預約紀錄 報表及…" at bounding box center [429, 52] width 858 height 767
drag, startPoint x: 423, startPoint y: 360, endPoint x: 418, endPoint y: 344, distance: 16.8
click at [424, 359] on li "過路客" at bounding box center [471, 364] width 134 height 22
type input "過路客"
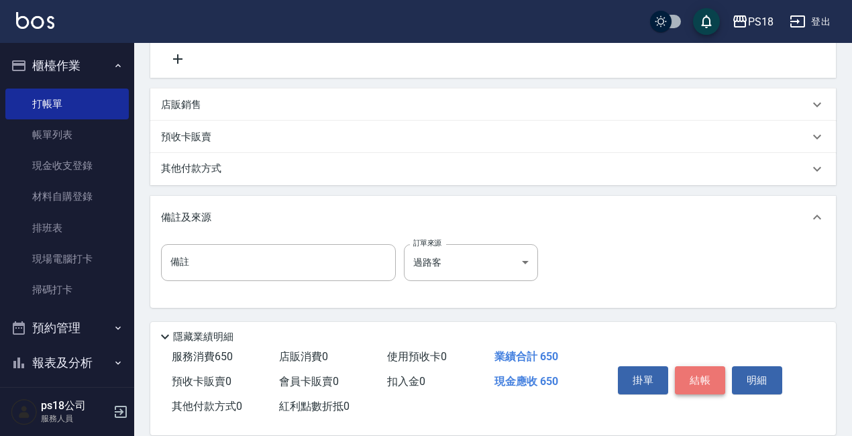
click at [689, 376] on button "結帳" at bounding box center [700, 380] width 50 height 28
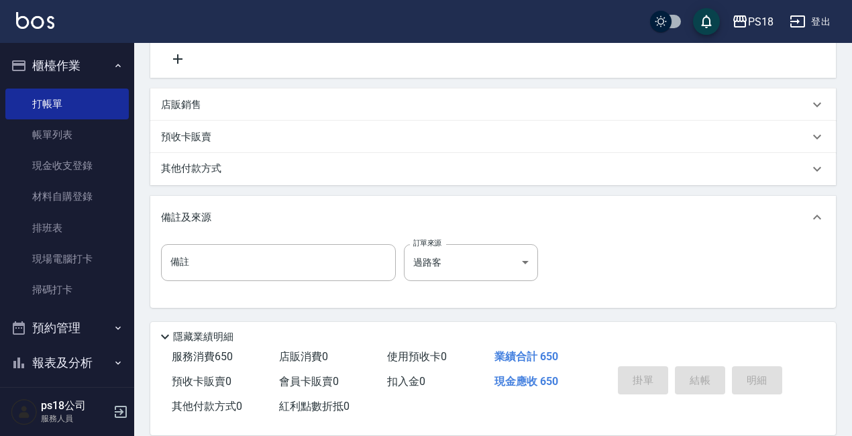
type input "[DATE] 15:22"
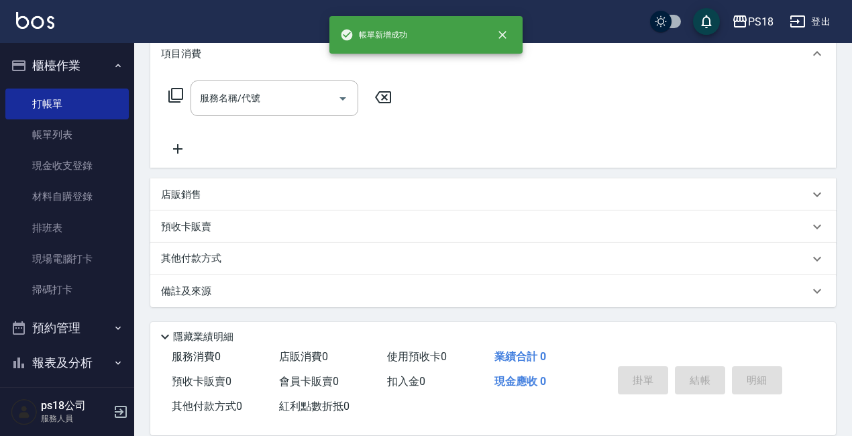
scroll to position [0, 0]
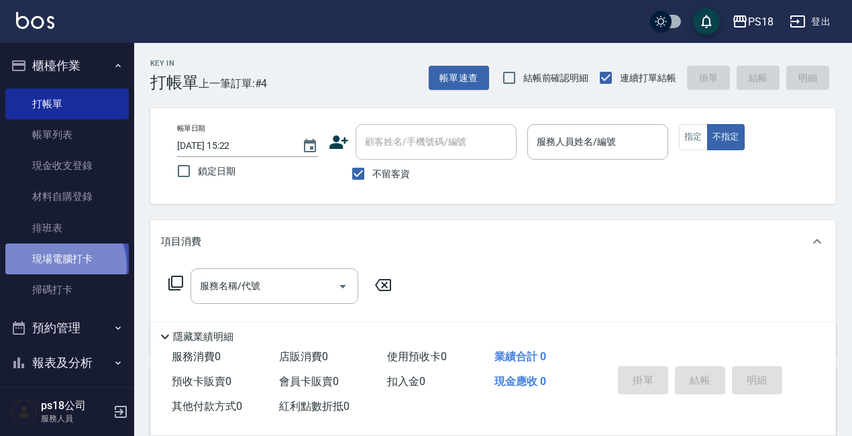
click at [56, 267] on link "現場電腦打卡" at bounding box center [66, 258] width 123 height 31
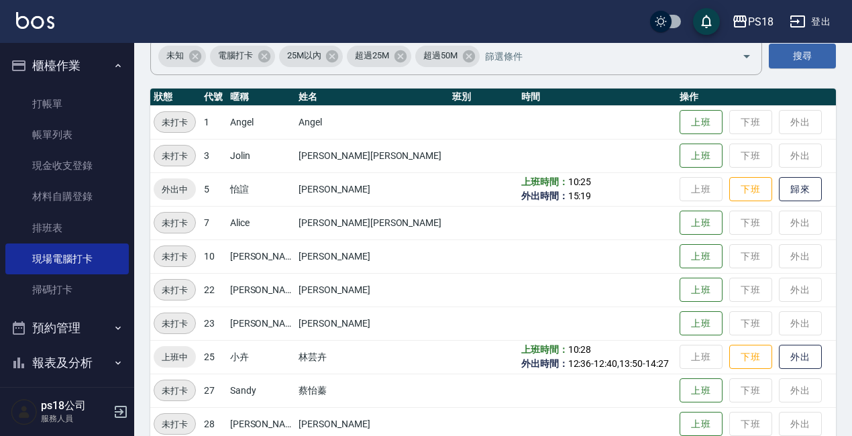
scroll to position [201, 0]
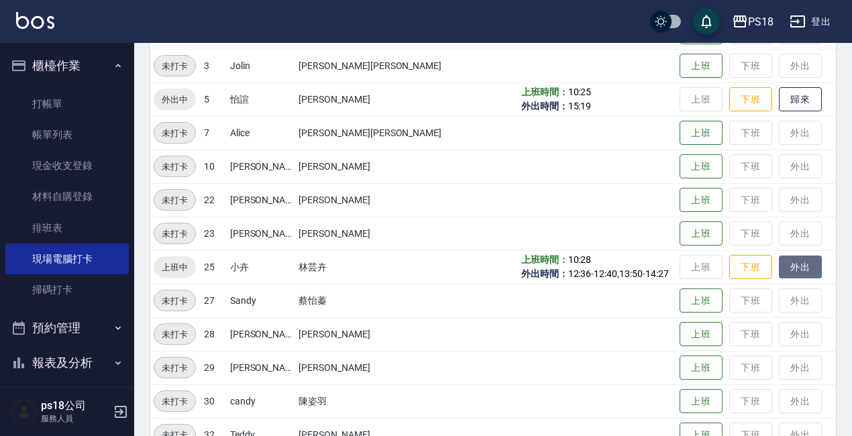
click at [779, 262] on button "外出" at bounding box center [800, 266] width 43 height 23
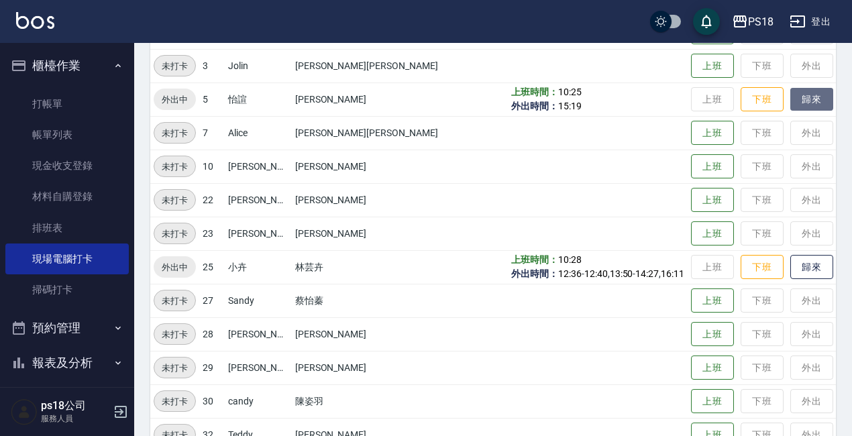
click at [790, 101] on button "歸來" at bounding box center [811, 99] width 43 height 23
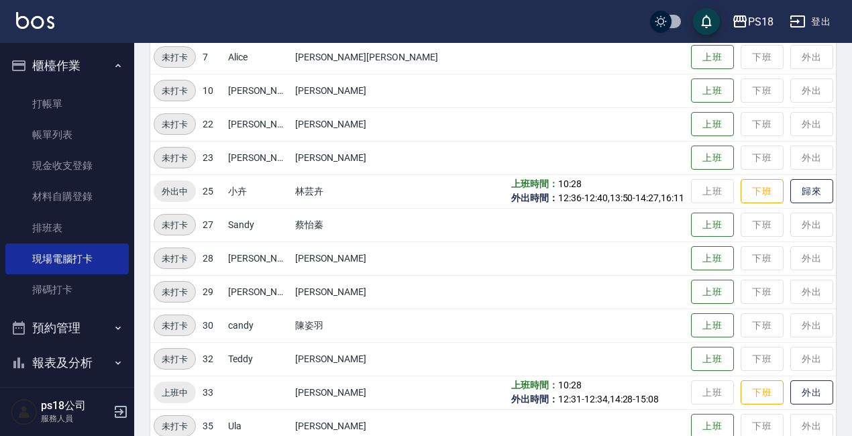
scroll to position [300, 0]
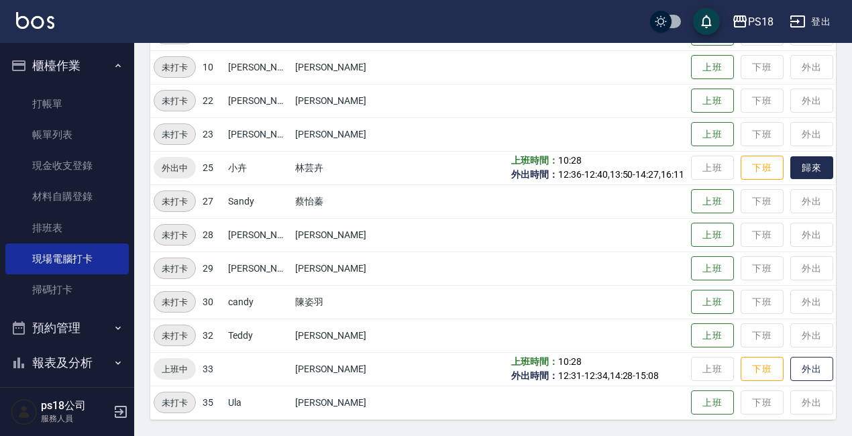
click at [790, 163] on button "歸來" at bounding box center [811, 167] width 43 height 23
